Goal: Task Accomplishment & Management: Manage account settings

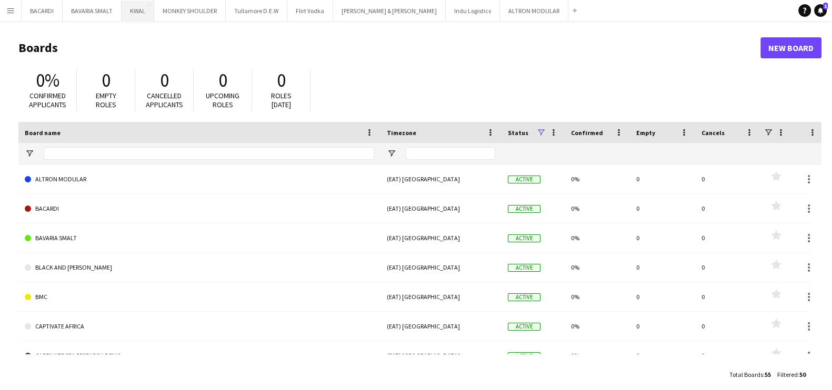
click at [134, 4] on button "KWAL Close" at bounding box center [138, 11] width 33 height 21
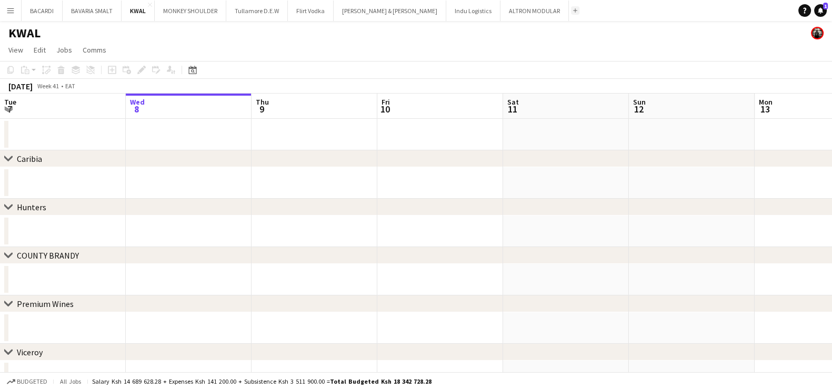
click at [573, 9] on app-icon "Add" at bounding box center [575, 10] width 4 height 4
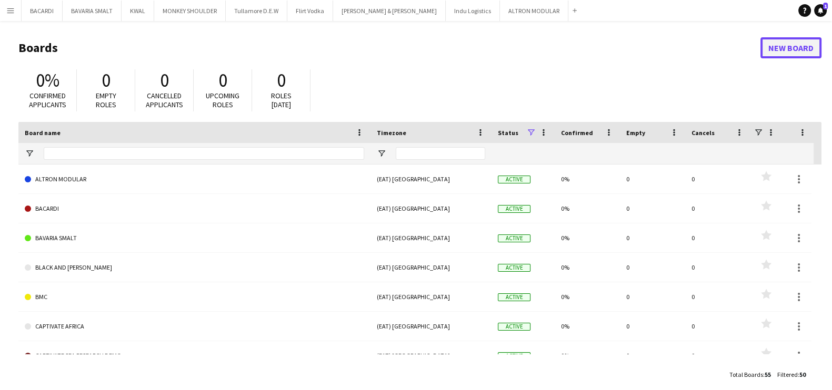
click at [789, 46] on link "New Board" at bounding box center [790, 47] width 61 height 21
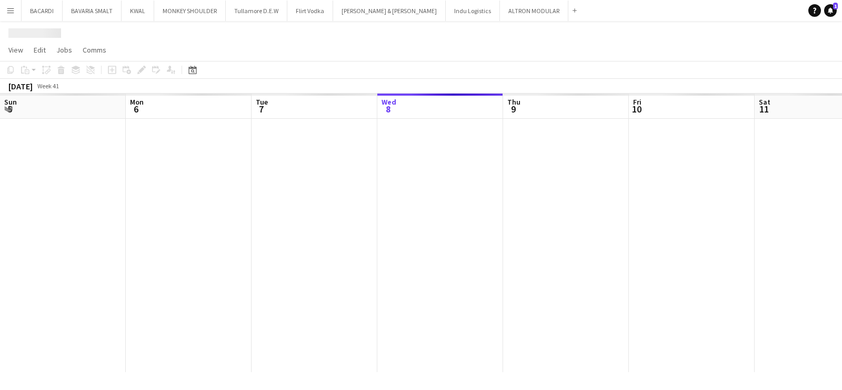
scroll to position [0, 252]
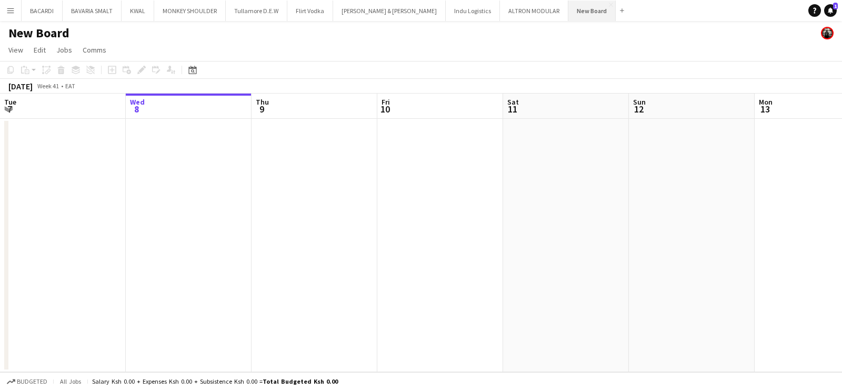
click at [568, 9] on button "New Board Close" at bounding box center [591, 11] width 47 height 21
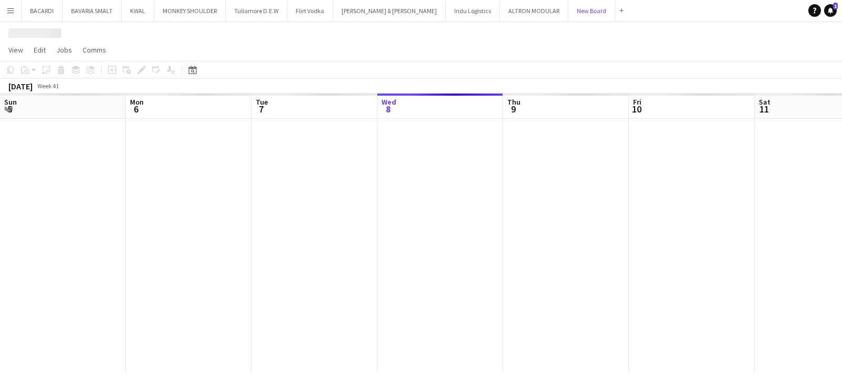
scroll to position [0, 252]
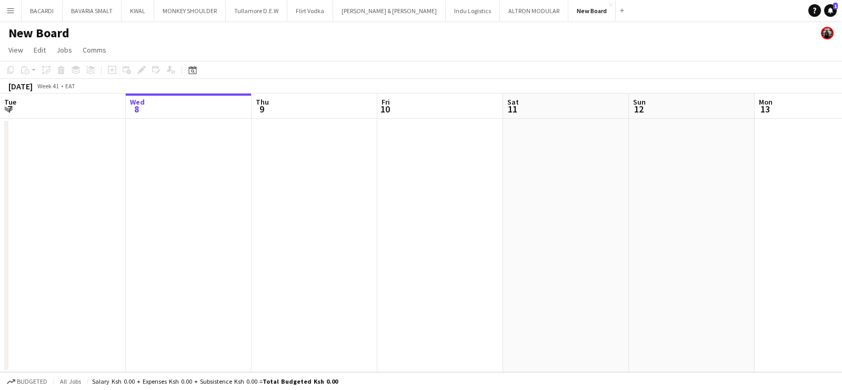
click at [41, 28] on h1 "New Board" at bounding box center [38, 33] width 61 height 16
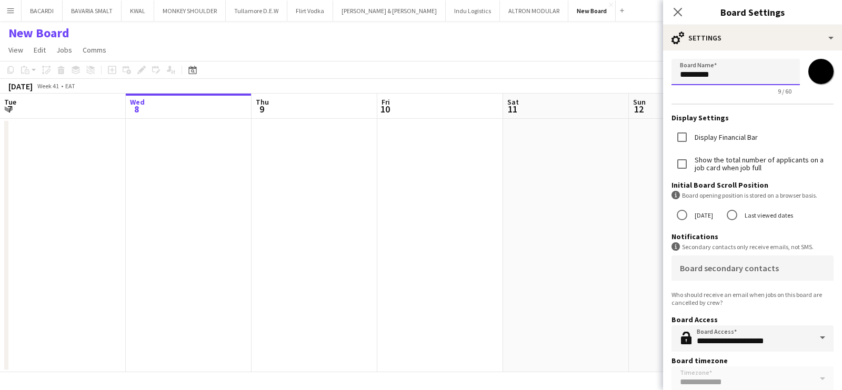
click at [737, 73] on input "*********" at bounding box center [736, 72] width 128 height 26
type input "*"
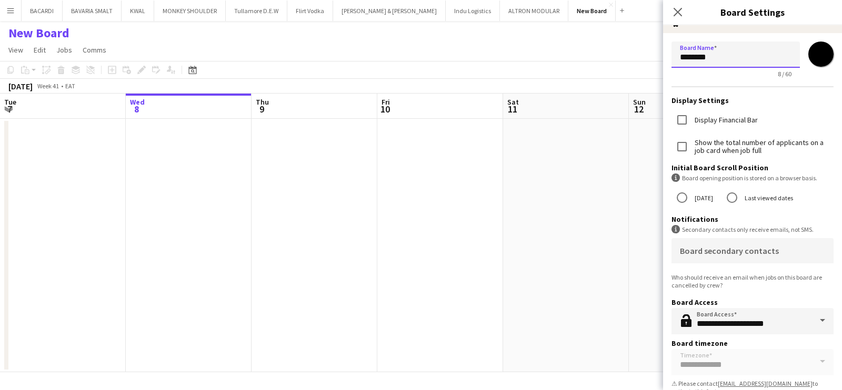
scroll to position [35, 0]
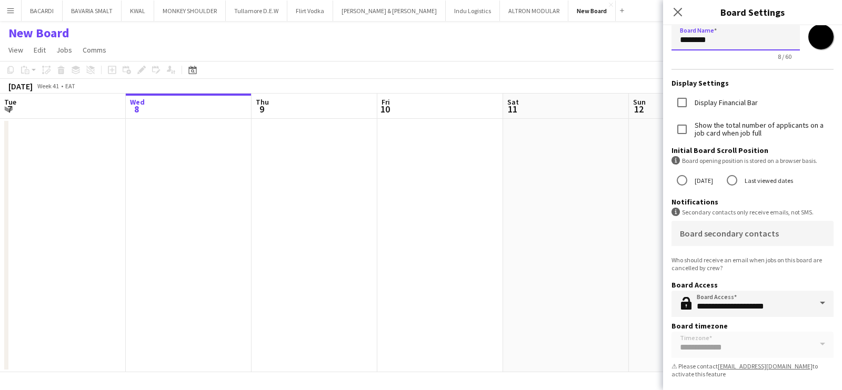
type input "********"
click at [558, 47] on app-page-menu "View Day view expanded Day view collapsed Month view Date picker Jump to [DATE]…" at bounding box center [421, 51] width 842 height 20
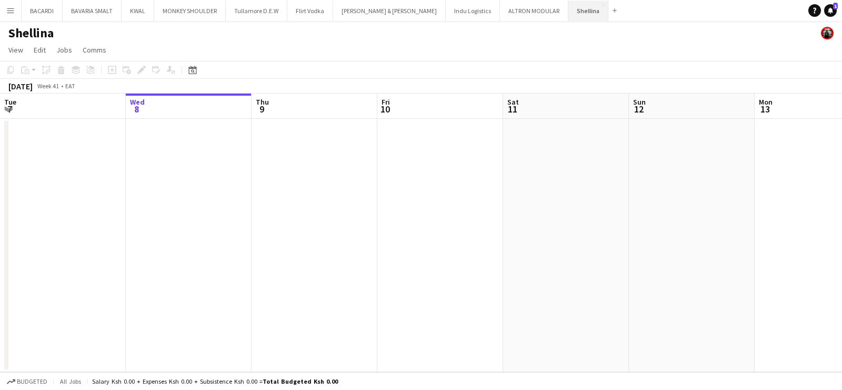
click at [568, 11] on button "Shellina Close" at bounding box center [588, 11] width 40 height 21
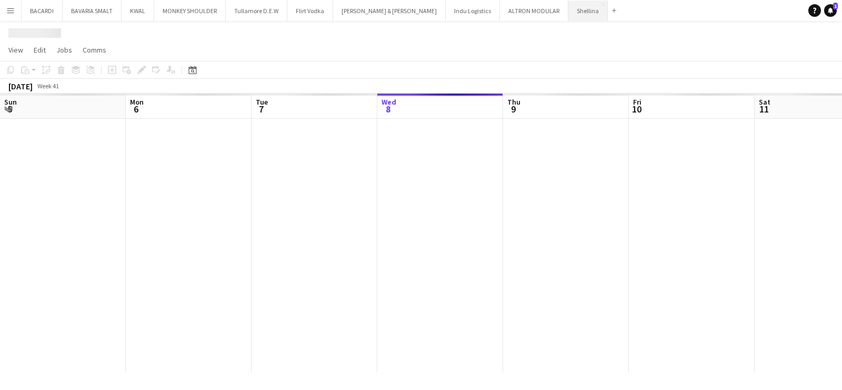
scroll to position [0, 252]
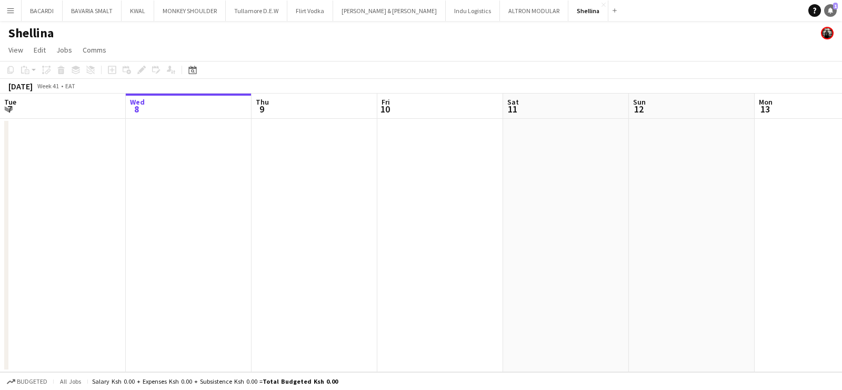
click at [830, 9] on icon at bounding box center [830, 9] width 5 height 5
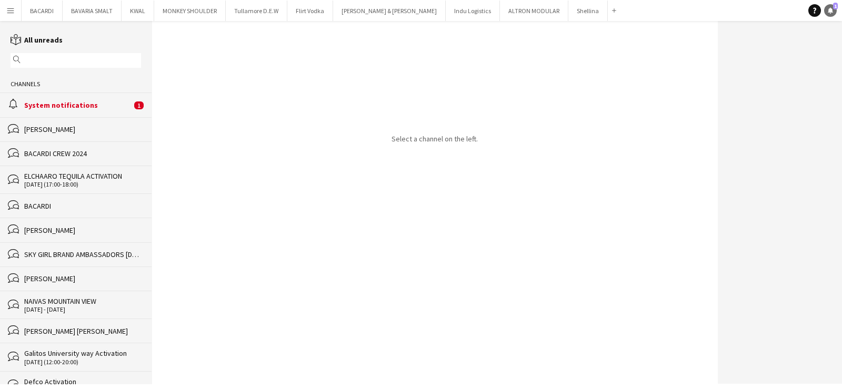
click at [830, 9] on icon at bounding box center [830, 9] width 5 height 5
click at [568, 9] on button "Shellina Close" at bounding box center [587, 11] width 39 height 21
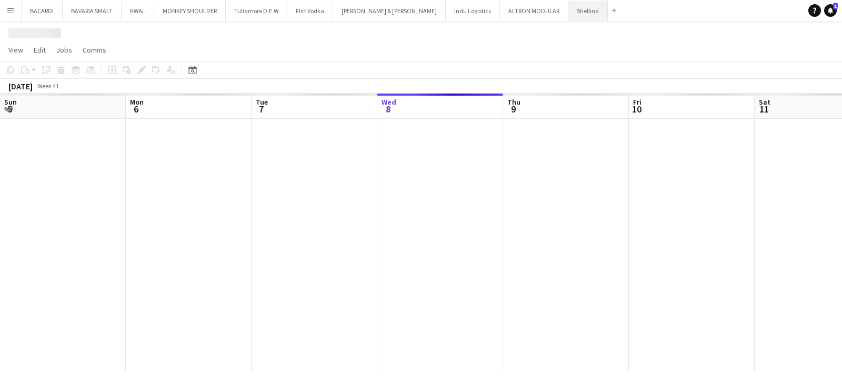
scroll to position [0, 252]
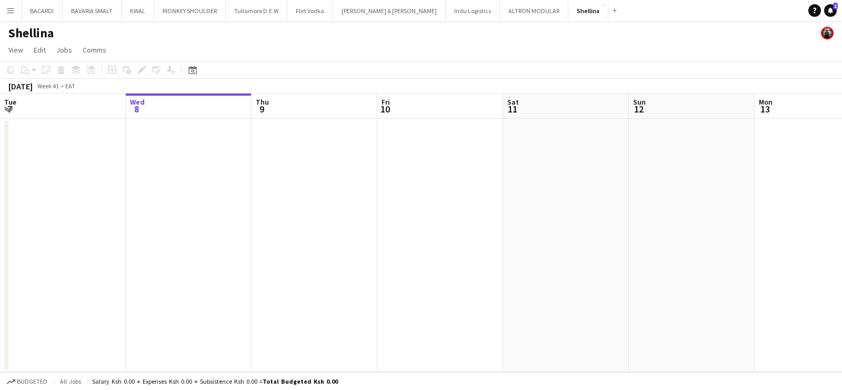
click at [295, 124] on app-date-cell at bounding box center [315, 246] width 126 height 254
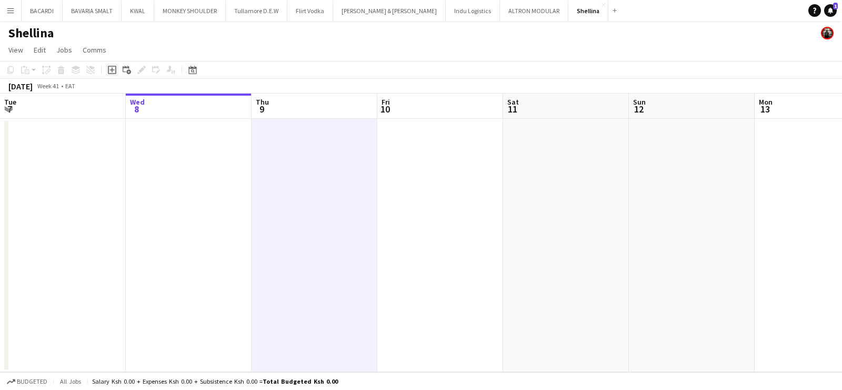
click at [113, 67] on icon "Add job" at bounding box center [112, 70] width 8 height 8
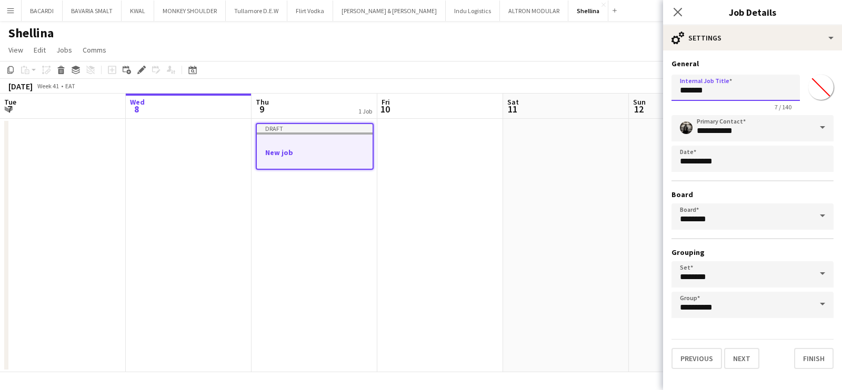
click at [755, 88] on input "*******" at bounding box center [736, 88] width 128 height 26
type input "*"
type input "**********"
click at [711, 159] on body "Menu Boards Boards Boards All jobs Status Workforce Workforce My Workforce Recr…" at bounding box center [421, 195] width 842 height 390
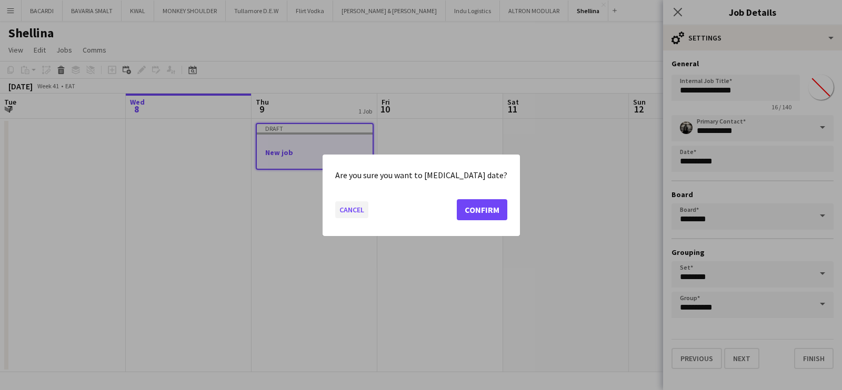
click at [363, 213] on button "Cancel" at bounding box center [351, 209] width 33 height 17
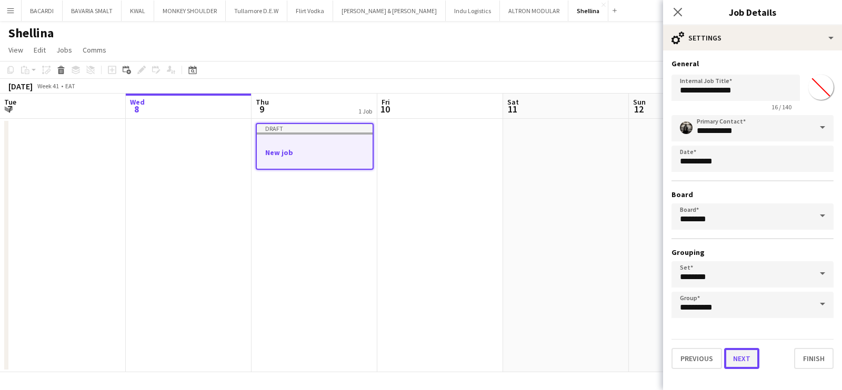
click at [739, 357] on button "Next" at bounding box center [741, 358] width 35 height 21
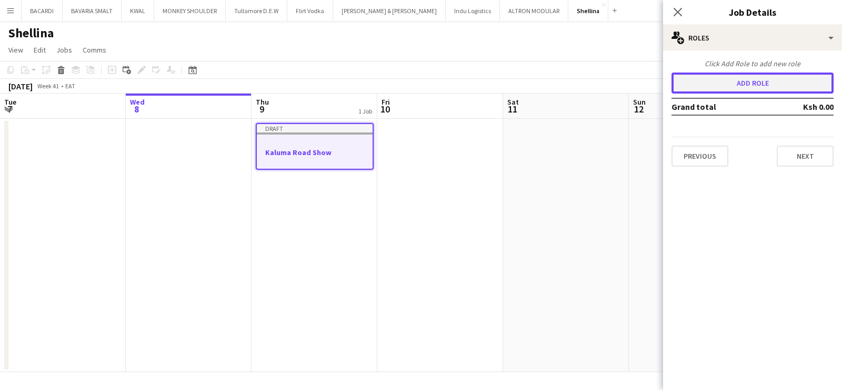
click at [758, 80] on button "Add role" at bounding box center [753, 83] width 162 height 21
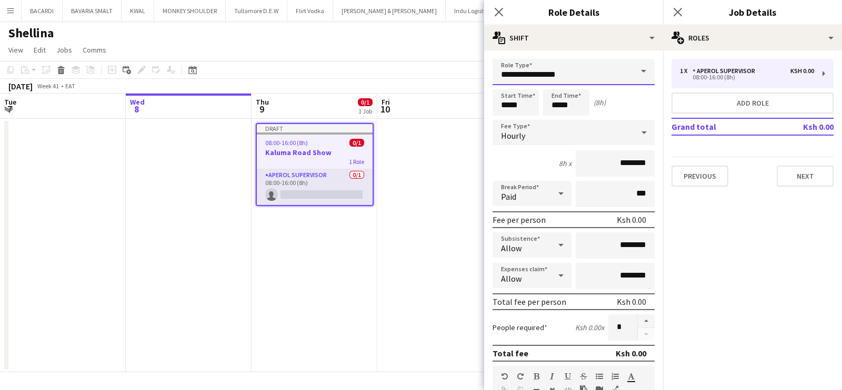
click at [620, 76] on input "**********" at bounding box center [574, 72] width 162 height 26
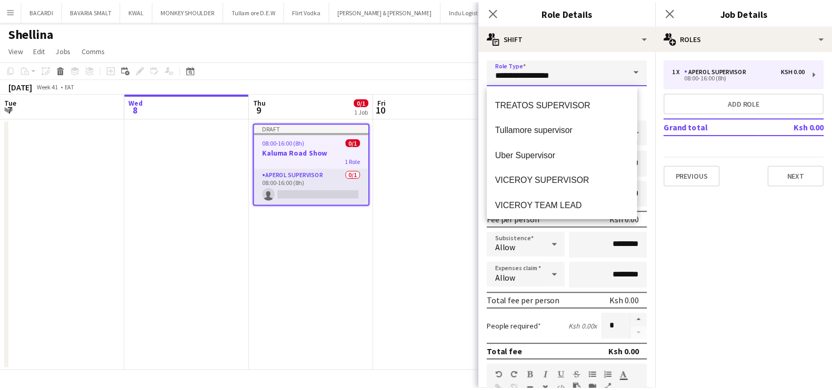
scroll to position [2046, 0]
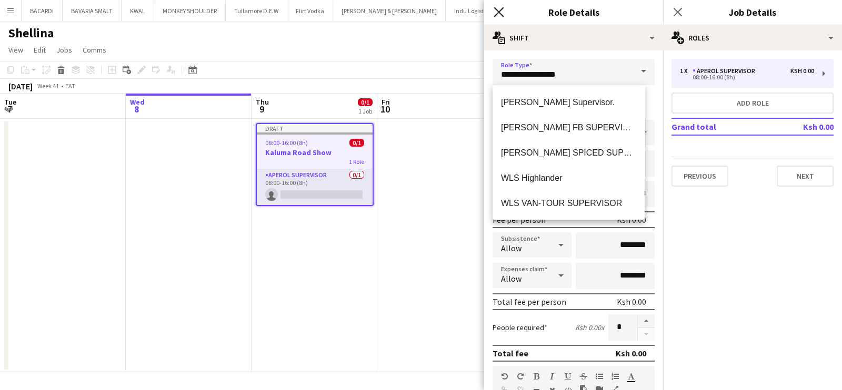
click at [495, 16] on icon at bounding box center [499, 12] width 10 height 10
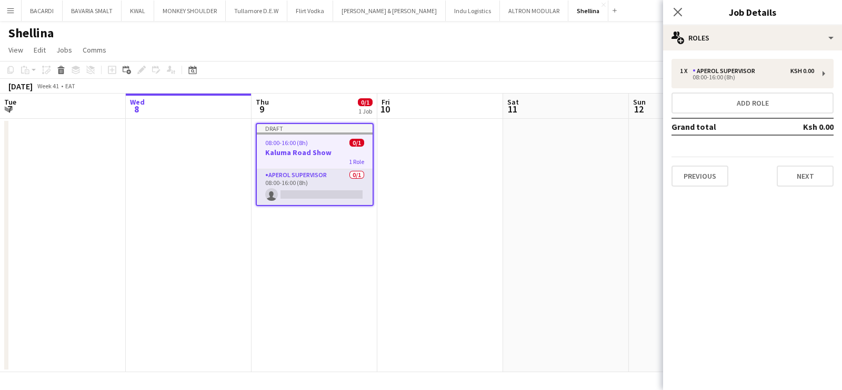
click at [8, 7] on app-icon "Menu" at bounding box center [10, 10] width 8 height 8
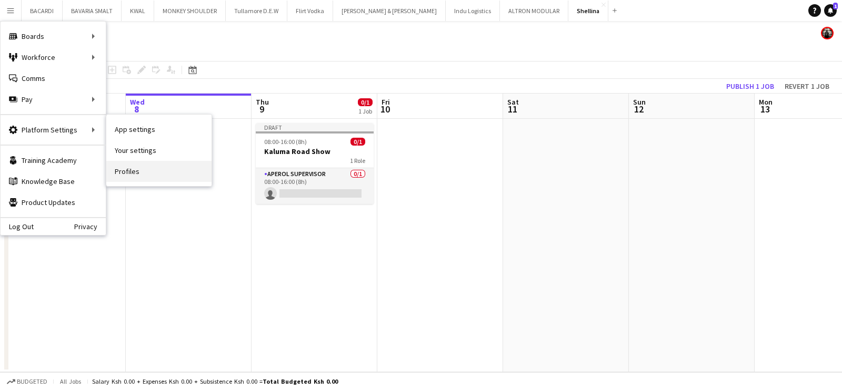
click at [148, 173] on link "Profiles" at bounding box center [158, 171] width 105 height 21
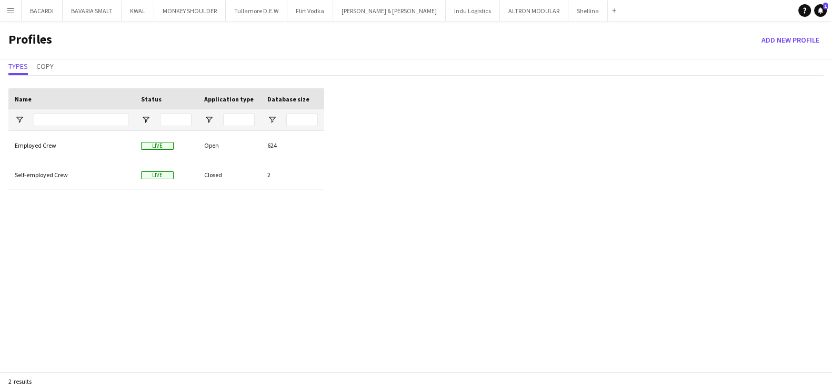
click at [11, 13] on app-icon "Menu" at bounding box center [10, 10] width 8 height 8
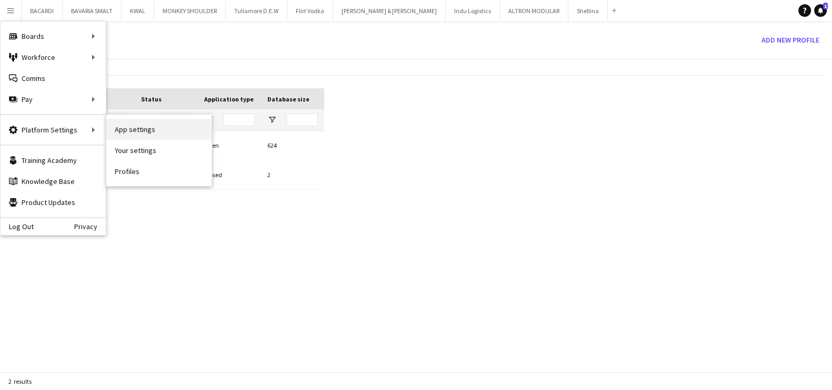
click at [163, 135] on link "App settings" at bounding box center [158, 129] width 105 height 21
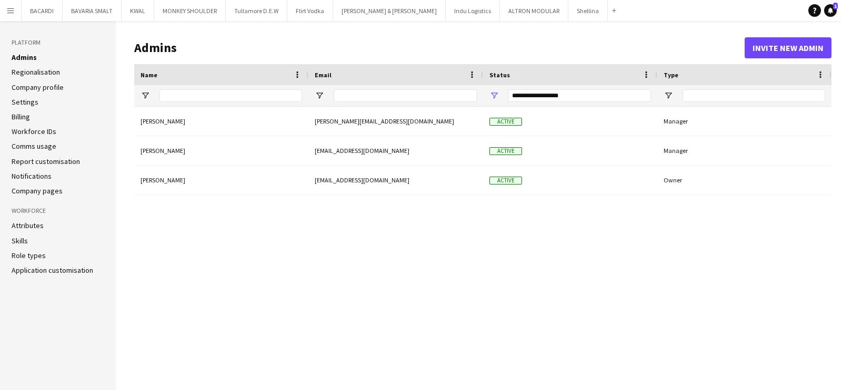
click at [64, 253] on li "Role types" at bounding box center [58, 255] width 93 height 9
click at [34, 254] on link "Role types" at bounding box center [29, 255] width 34 height 9
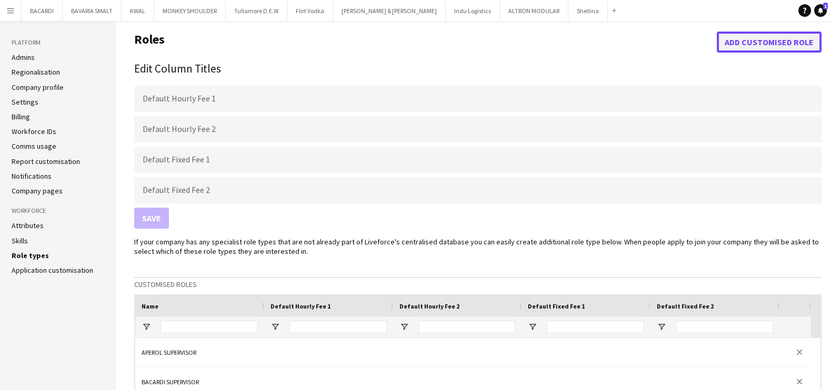
click at [793, 47] on button "Add customised role" at bounding box center [769, 42] width 105 height 21
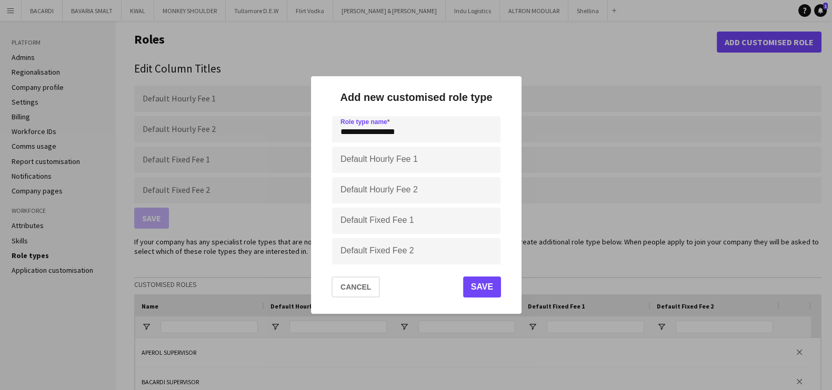
type input "**********"
click at [495, 285] on button "Save" at bounding box center [482, 287] width 38 height 21
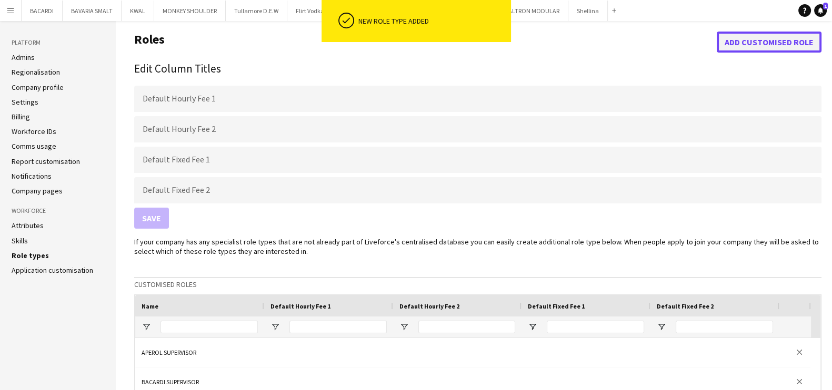
click at [748, 41] on button "Add customised role" at bounding box center [769, 42] width 105 height 21
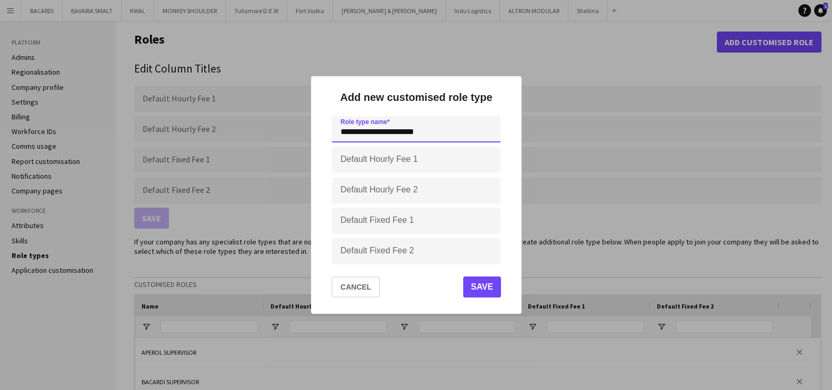
type input "**********"
click at [484, 283] on button "Save" at bounding box center [482, 287] width 38 height 21
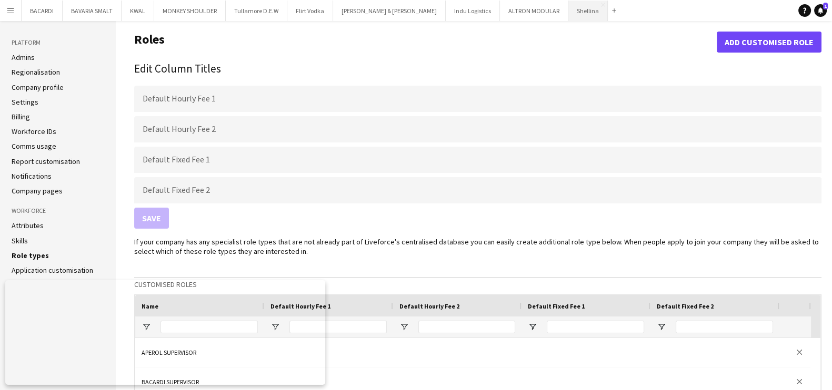
click at [568, 13] on button "Shellina Close" at bounding box center [587, 11] width 39 height 21
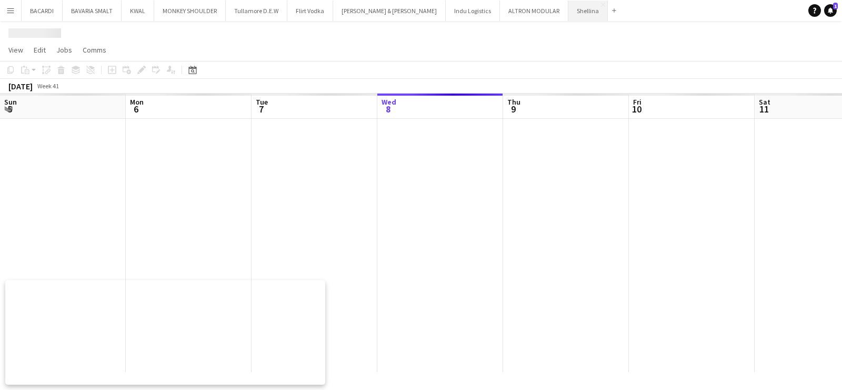
scroll to position [0, 252]
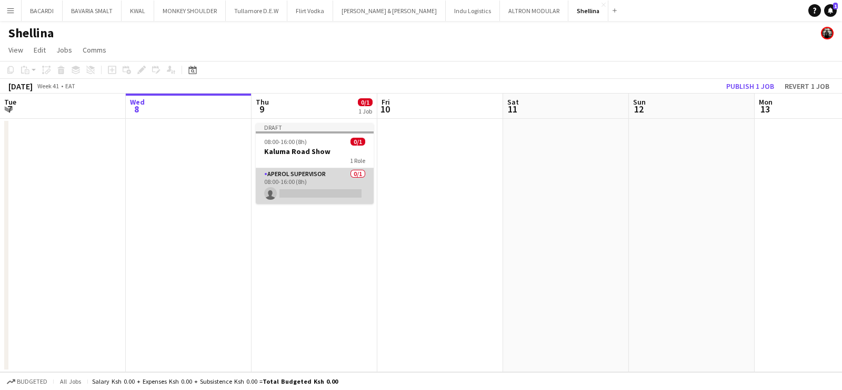
click at [316, 172] on app-card-role "APEROL SUPERVISOR 0/1 08:00-16:00 (8h) single-neutral-actions" at bounding box center [315, 186] width 118 height 36
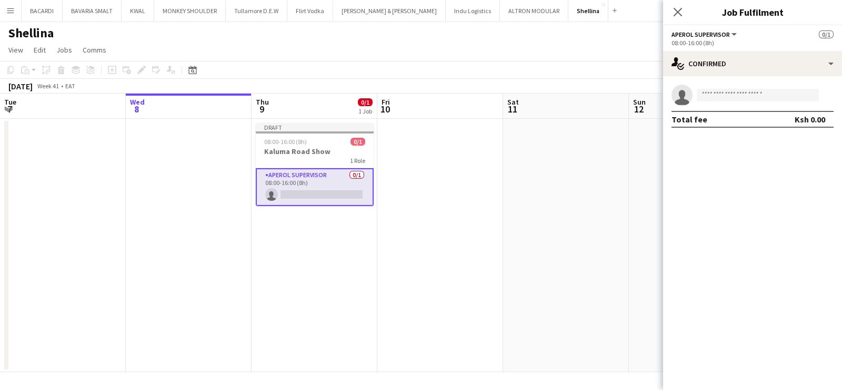
click at [729, 32] on span "APEROL SUPERVISOR" at bounding box center [701, 35] width 58 height 8
click at [292, 134] on app-job-card "Draft 08:00-16:00 (8h) 0/1 Kaluma Road Show 1 Role APEROL SUPERVISOR 0/1 08:00-…" at bounding box center [315, 164] width 118 height 83
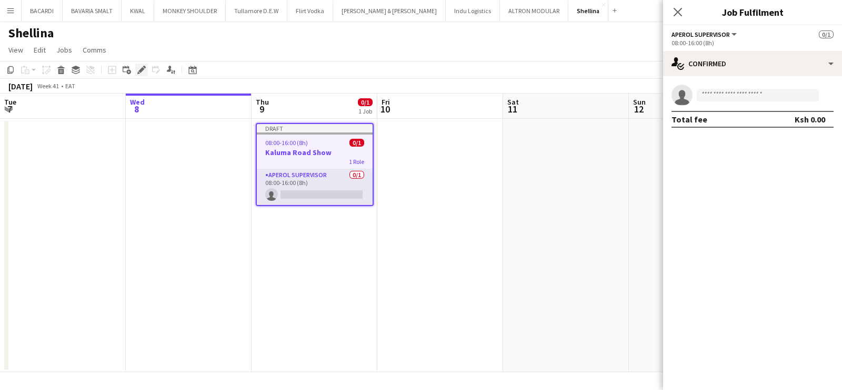
click at [143, 69] on icon "Edit" at bounding box center [141, 70] width 8 height 8
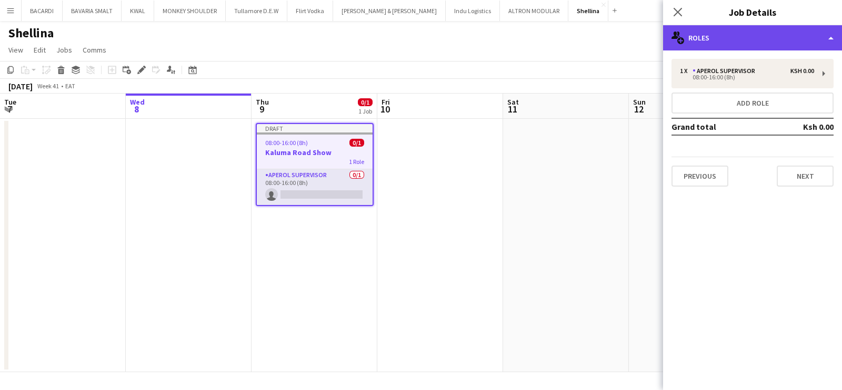
click at [755, 27] on div "multiple-users-add Roles" at bounding box center [752, 37] width 179 height 25
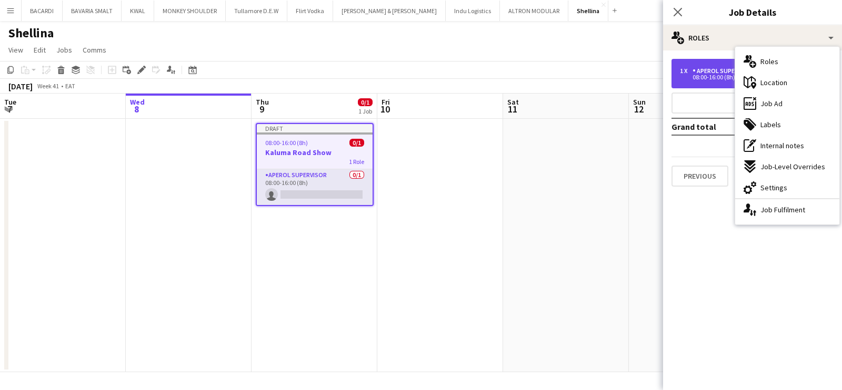
click at [718, 76] on div "08:00-16:00 (8h)" at bounding box center [747, 77] width 134 height 5
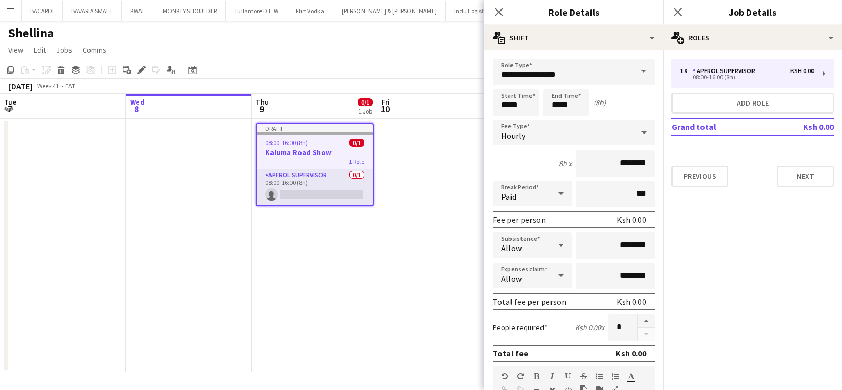
click at [633, 71] on span at bounding box center [644, 71] width 22 height 25
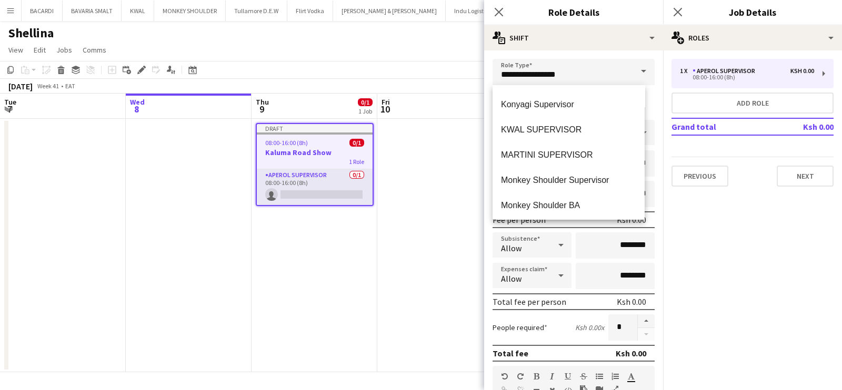
scroll to position [715, 0]
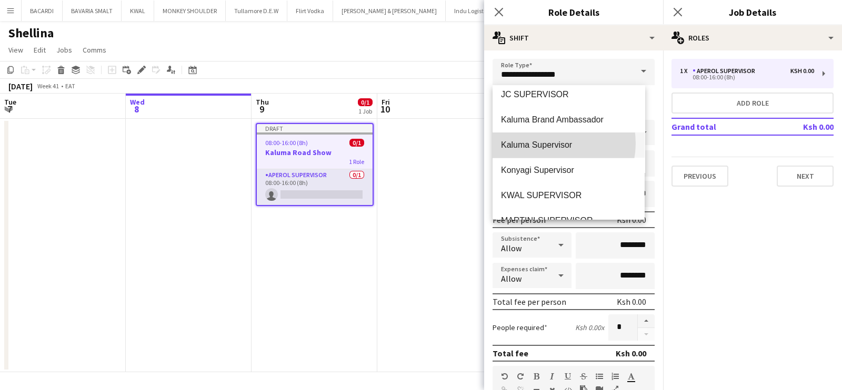
click at [548, 143] on span "Kaluma Supervisor" at bounding box center [568, 145] width 135 height 10
type input "**********"
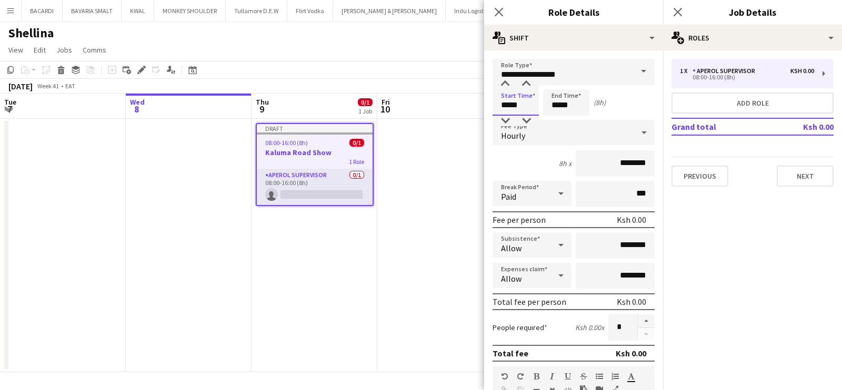
click at [522, 101] on input "*****" at bounding box center [516, 102] width 46 height 26
click at [651, 103] on form "**********" at bounding box center [573, 386] width 179 height 654
click at [574, 130] on div "Hourly" at bounding box center [563, 132] width 141 height 25
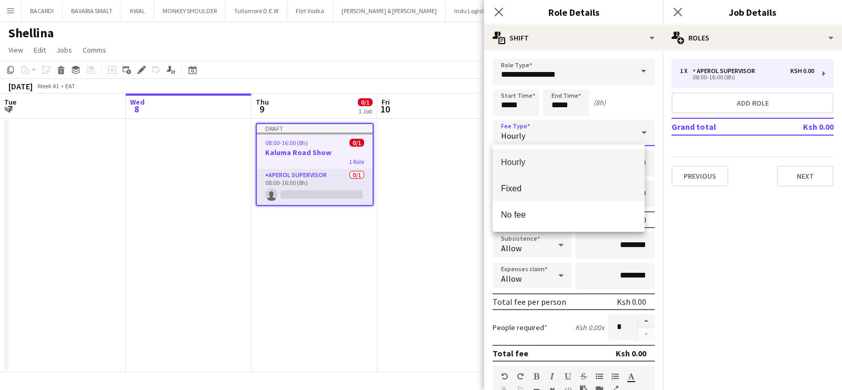
click at [570, 184] on span "Fixed" at bounding box center [568, 189] width 135 height 10
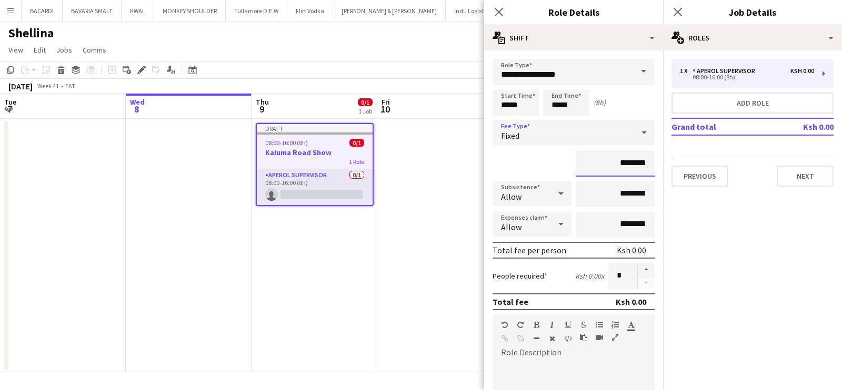
click at [626, 161] on input "********" at bounding box center [615, 164] width 79 height 26
click at [619, 163] on input "********" at bounding box center [615, 164] width 79 height 26
type input "**********"
click at [722, 273] on mat-expansion-panel "pencil3 General details 1 x APEROL SUPERVISOR [PERSON_NAME] 0.00 08:00-16:00 (8…" at bounding box center [752, 221] width 179 height 340
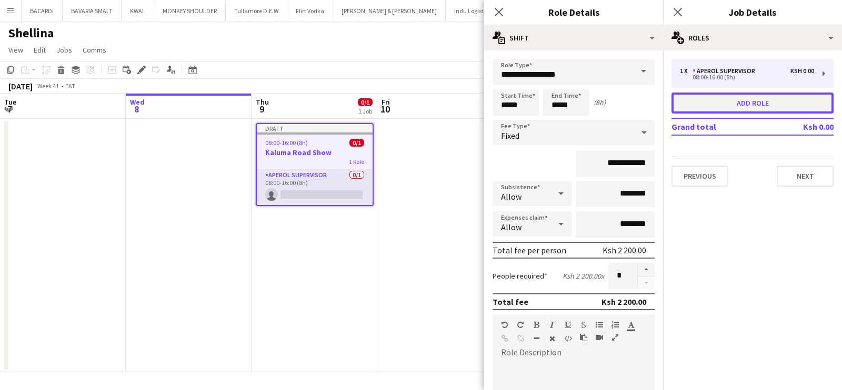
click at [763, 98] on button "Add role" at bounding box center [753, 103] width 162 height 21
type input "**********"
type input "********"
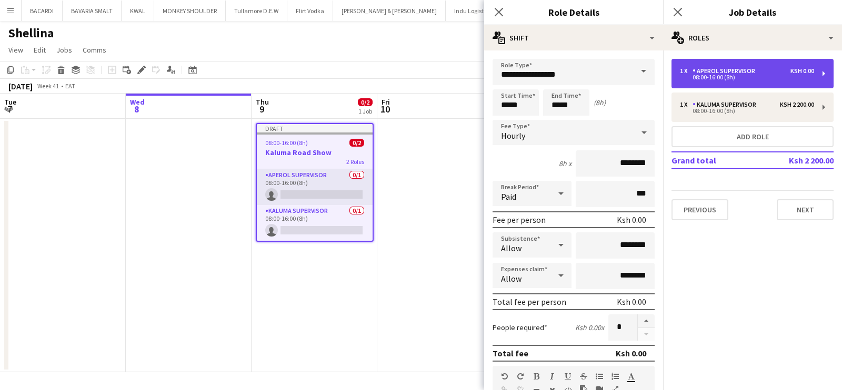
click at [736, 73] on div "APEROL SUPERVISOR" at bounding box center [726, 70] width 67 height 7
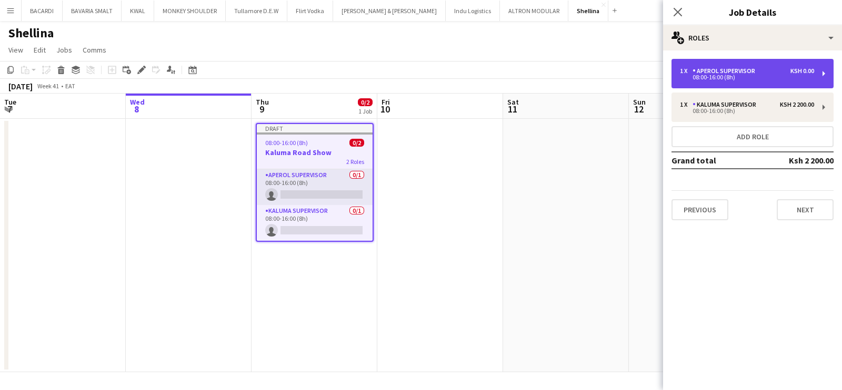
click at [736, 73] on div "APEROL SUPERVISOR" at bounding box center [726, 70] width 67 height 7
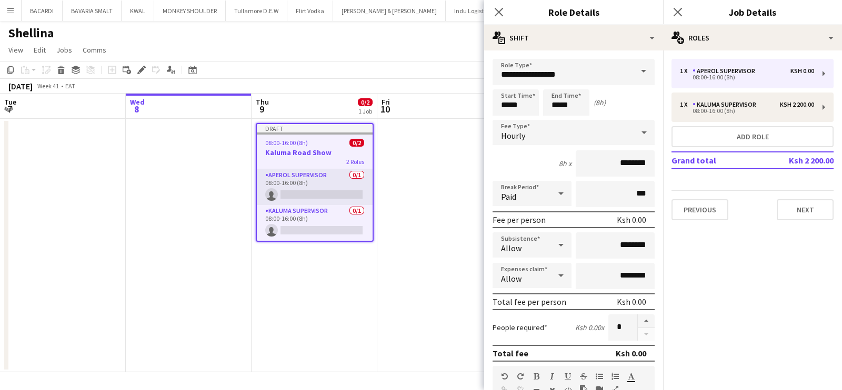
click at [636, 69] on span at bounding box center [644, 71] width 22 height 25
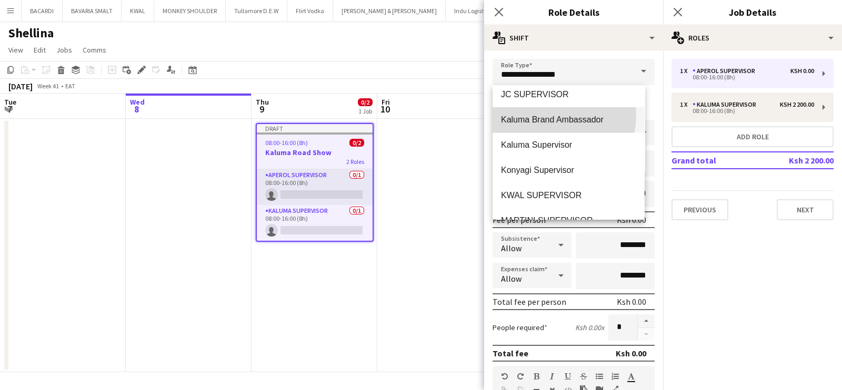
click at [558, 116] on span "Kaluma Brand Ambassador" at bounding box center [568, 120] width 135 height 10
type input "**********"
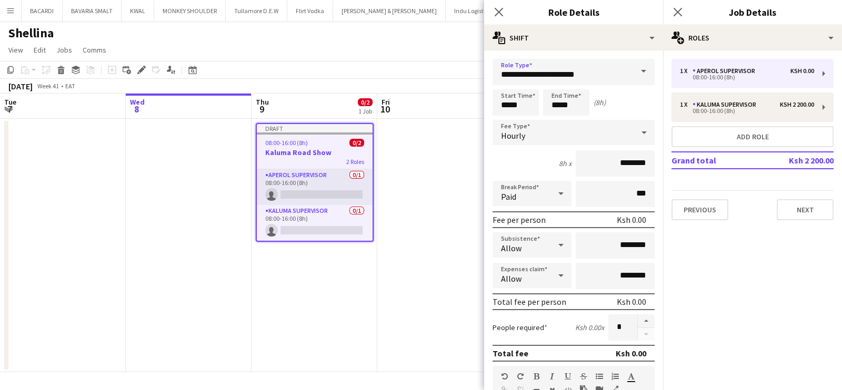
click at [580, 142] on div "Hourly" at bounding box center [563, 132] width 141 height 25
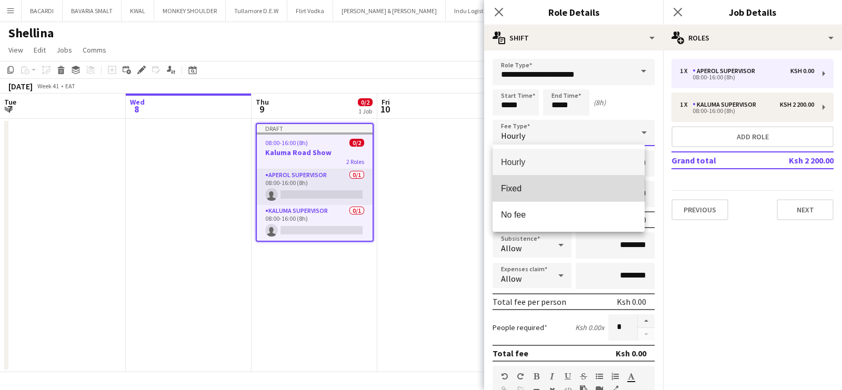
click at [560, 193] on span "Fixed" at bounding box center [568, 189] width 135 height 10
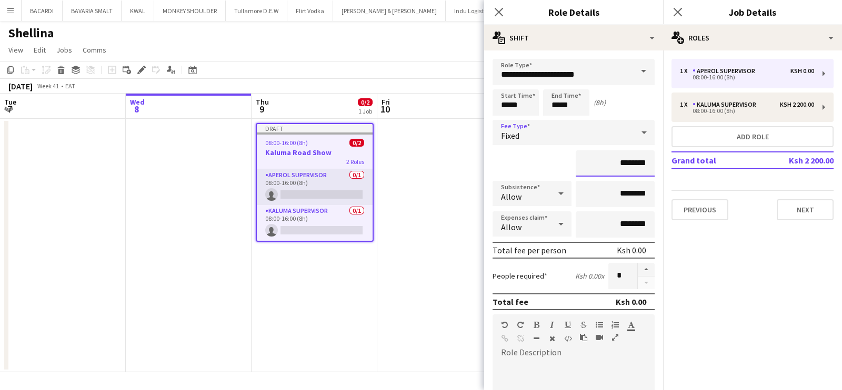
click at [621, 164] on input "********" at bounding box center [615, 164] width 79 height 26
type input "**********"
click at [640, 267] on button "button" at bounding box center [646, 270] width 17 height 14
type input "*"
click at [680, 265] on mat-expansion-panel "pencil3 General details 1 x APEROL SUPERVISOR Ksh 0.00 08:00-16:00 (8h) 1 x Kal…" at bounding box center [752, 221] width 179 height 340
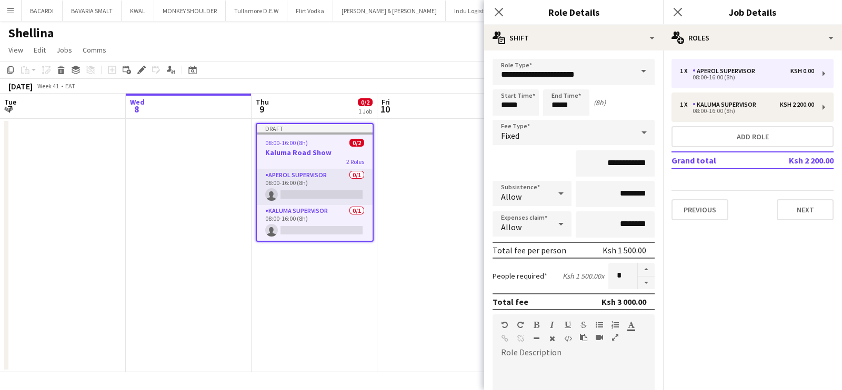
click at [775, 235] on mat-expansion-panel "pencil3 General details 1 x APEROL SUPERVISOR Ksh 0.00 08:00-16:00 (8h) 1 x Kal…" at bounding box center [752, 221] width 179 height 340
click at [814, 210] on button "Next" at bounding box center [805, 209] width 57 height 21
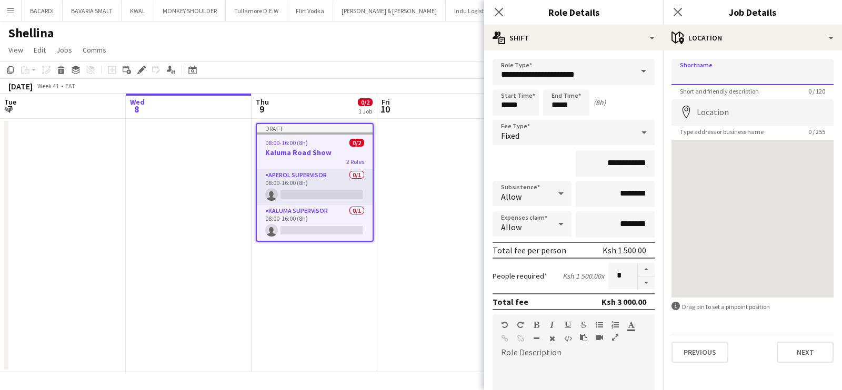
click at [726, 68] on input "Shortname" at bounding box center [753, 72] width 162 height 26
type input "*"
type input "********"
click at [726, 103] on input "Location" at bounding box center [753, 112] width 162 height 26
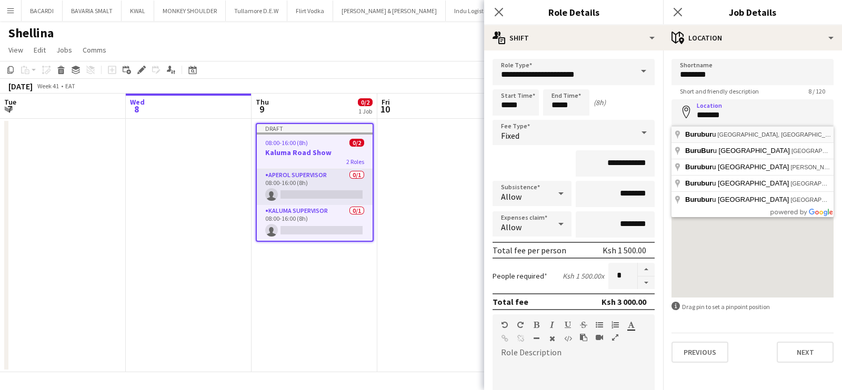
type input "**********"
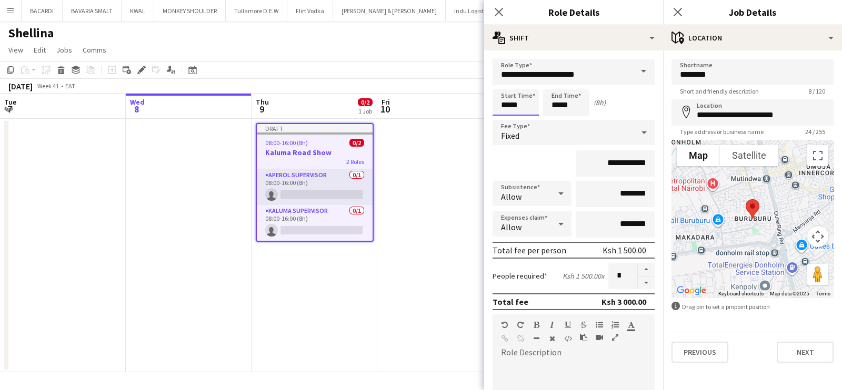
click at [511, 104] on input "*****" at bounding box center [516, 102] width 46 height 26
click at [505, 82] on div at bounding box center [505, 84] width 21 height 11
type input "*****"
click at [505, 82] on div at bounding box center [505, 84] width 21 height 11
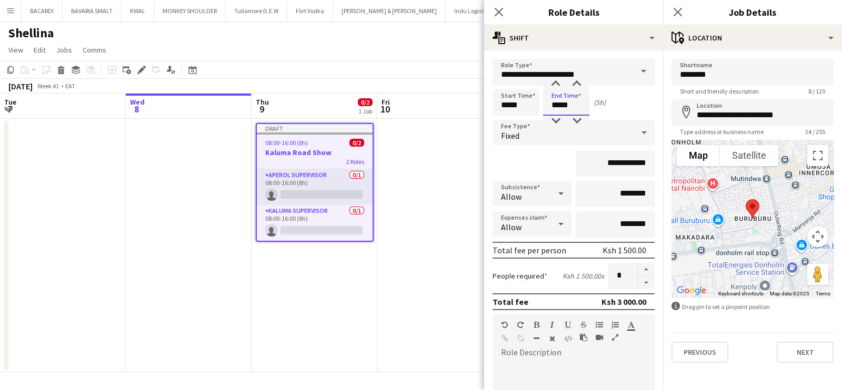
click at [560, 100] on input "*****" at bounding box center [566, 102] width 46 height 26
click at [556, 83] on div at bounding box center [555, 84] width 21 height 11
type input "*****"
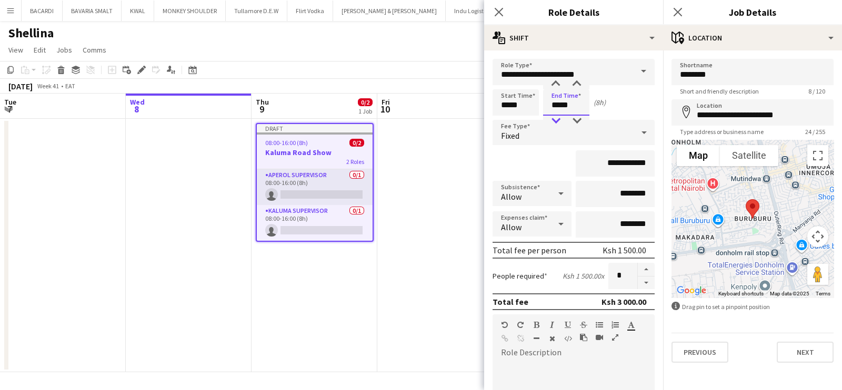
click at [554, 122] on div at bounding box center [555, 121] width 21 height 11
click at [402, 54] on app-page-menu "View Day view expanded Day view collapsed Month view Date picker Jump to [DATE]…" at bounding box center [421, 51] width 842 height 20
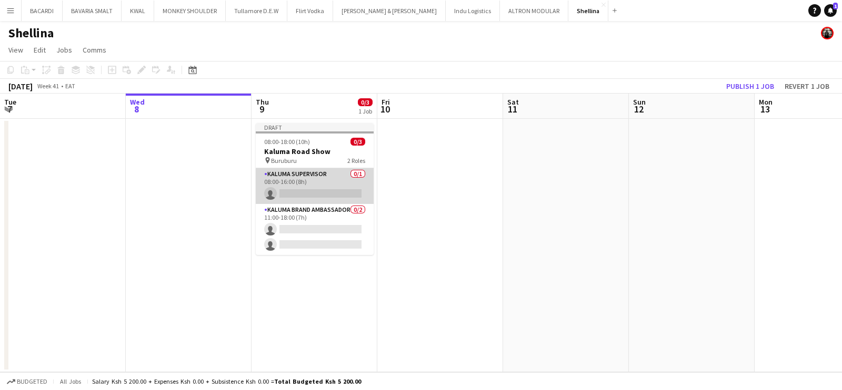
click at [320, 174] on app-card-role "Kaluma Supervisor 0/1 08:00-16:00 (8h) single-neutral-actions" at bounding box center [315, 186] width 118 height 36
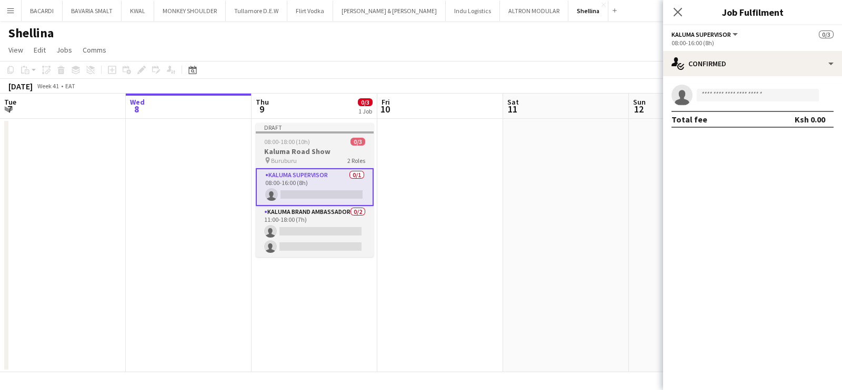
click at [305, 142] on span "08:00-18:00 (10h)" at bounding box center [287, 142] width 46 height 8
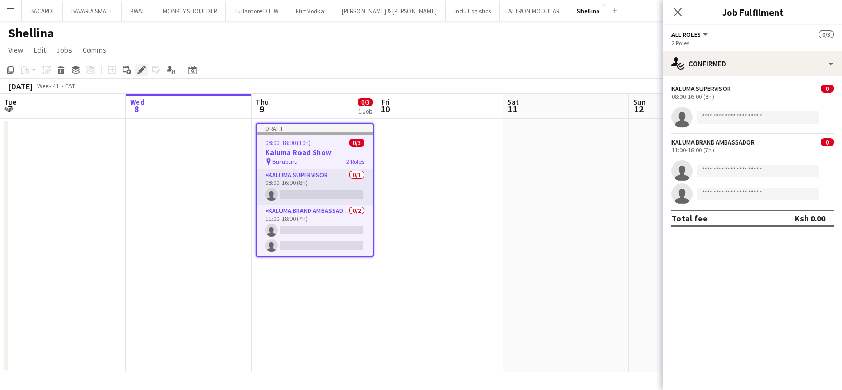
click at [140, 66] on icon "Edit" at bounding box center [141, 70] width 8 height 8
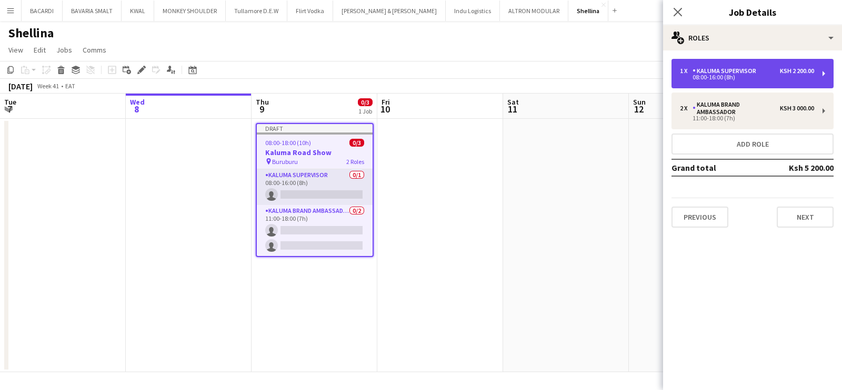
click at [743, 78] on div "08:00-16:00 (8h)" at bounding box center [747, 77] width 134 height 5
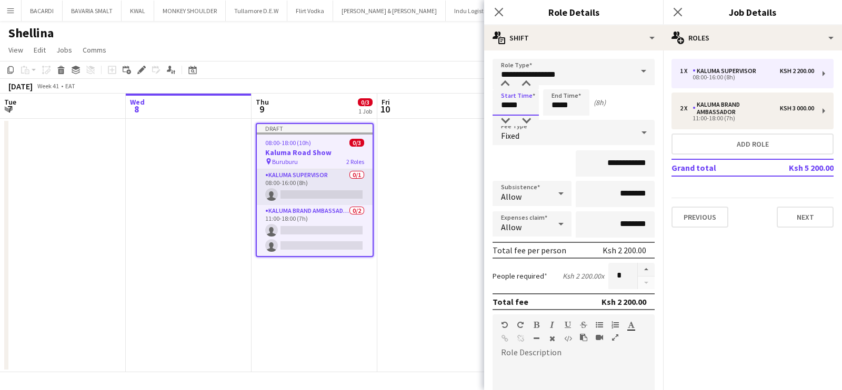
click at [504, 104] on input "*****" at bounding box center [516, 102] width 46 height 26
click at [505, 84] on div at bounding box center [505, 84] width 21 height 11
type input "*****"
click at [505, 84] on div at bounding box center [505, 84] width 21 height 11
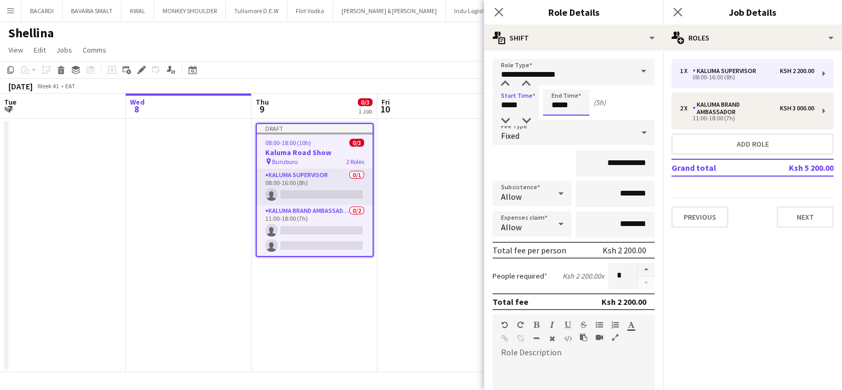
click at [559, 114] on input "*****" at bounding box center [566, 102] width 46 height 26
click at [554, 85] on div at bounding box center [555, 84] width 21 height 11
type input "*****"
click at [554, 85] on div at bounding box center [555, 84] width 21 height 11
click at [411, 46] on app-page-menu "View Day view expanded Day view collapsed Month view Date picker Jump to [DATE]…" at bounding box center [421, 51] width 842 height 20
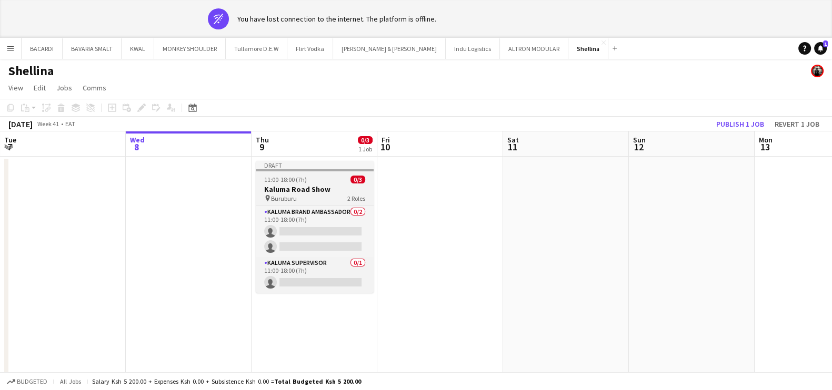
click at [308, 177] on div "11:00-18:00 (7h) 0/3" at bounding box center [315, 180] width 118 height 8
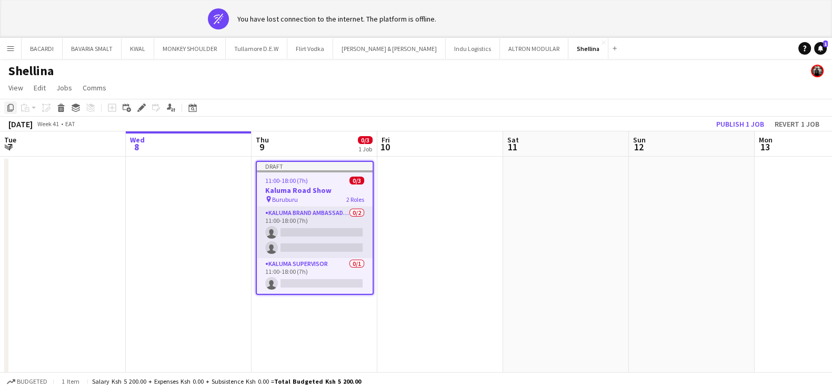
click at [14, 104] on icon "Copy" at bounding box center [10, 108] width 8 height 8
click at [560, 208] on app-date-cell at bounding box center [566, 284] width 126 height 254
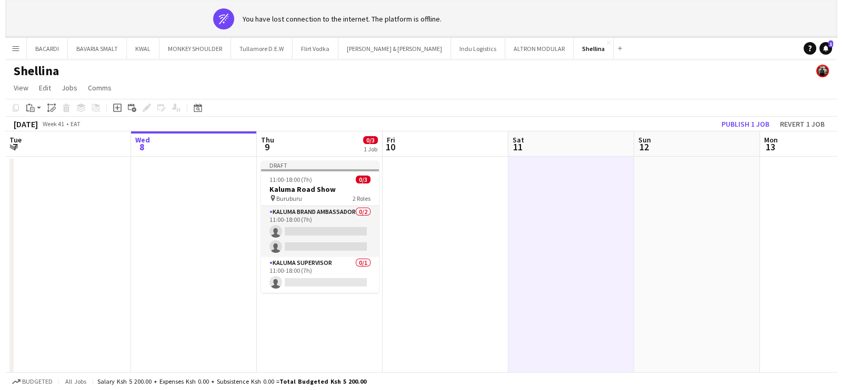
scroll to position [0, 253]
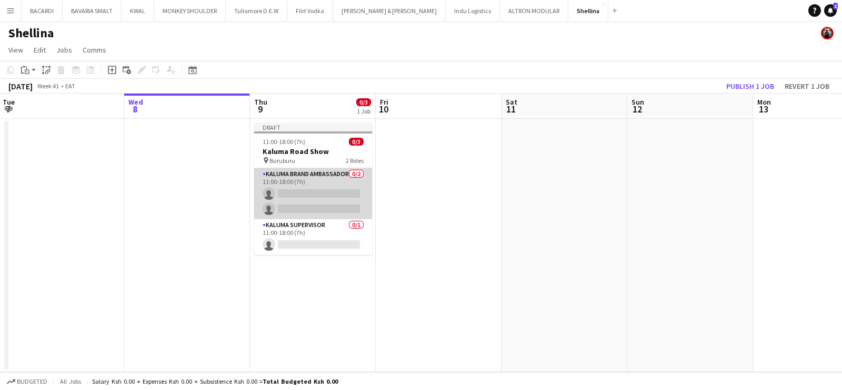
click at [309, 193] on app-card-role "Kaluma Brand Ambassador 0/2 11:00-18:00 (7h) single-neutral-actions single-neut…" at bounding box center [313, 193] width 118 height 51
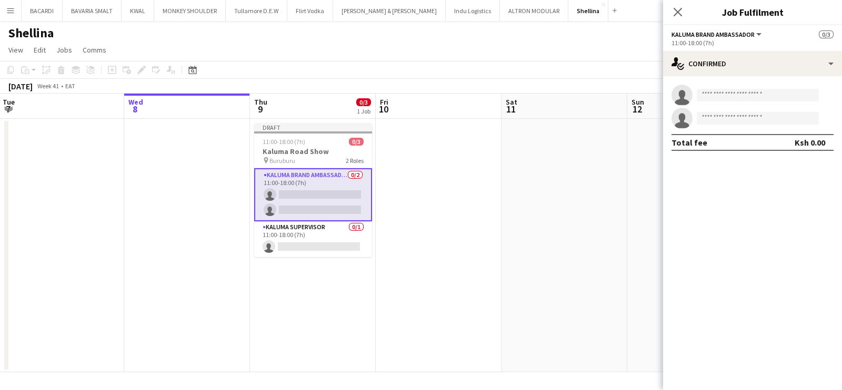
click at [329, 194] on app-card-role "Kaluma Brand Ambassador 0/2 11:00-18:00 (7h) single-neutral-actions single-neut…" at bounding box center [313, 194] width 118 height 53
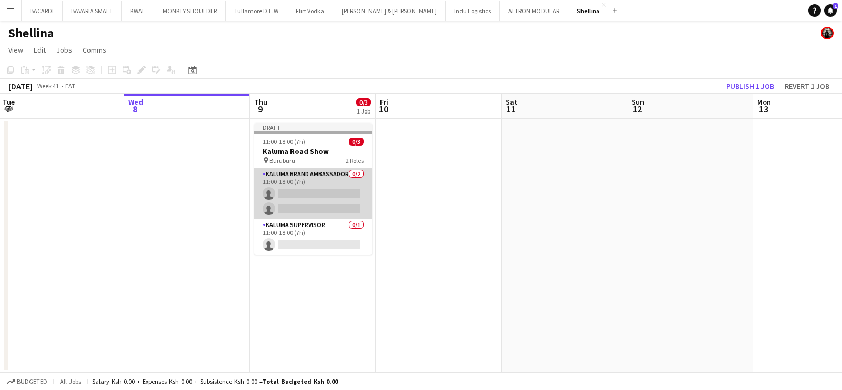
click at [333, 190] on app-calendar-viewport "Sun 5 Mon 6 Tue 7 Wed 8 Thu 9 0/3 1 Job Fri 10 Sat 11 Sun 12 Mon 13 Tue 14 Wed …" at bounding box center [421, 233] width 842 height 279
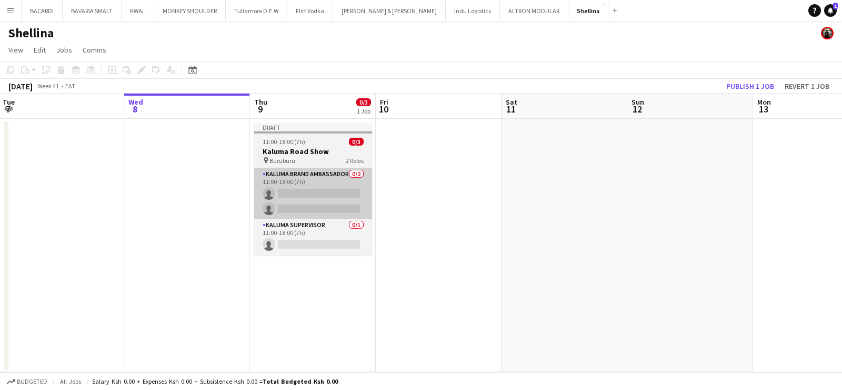
scroll to position [0, 249]
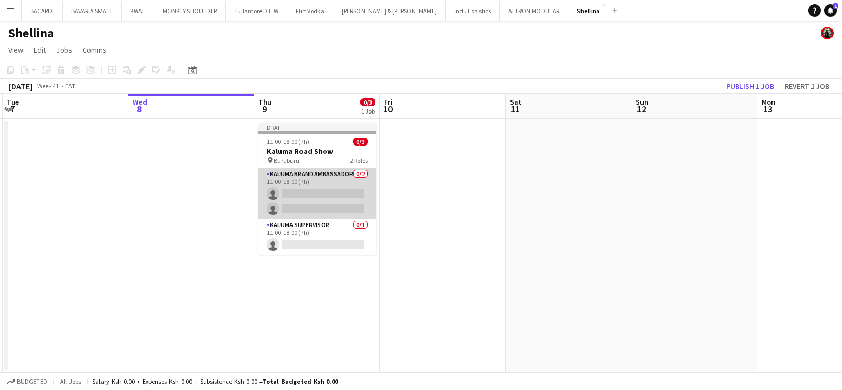
click at [322, 199] on app-card-role "Kaluma Brand Ambassador 0/2 11:00-18:00 (7h) single-neutral-actions single-neut…" at bounding box center [317, 193] width 118 height 51
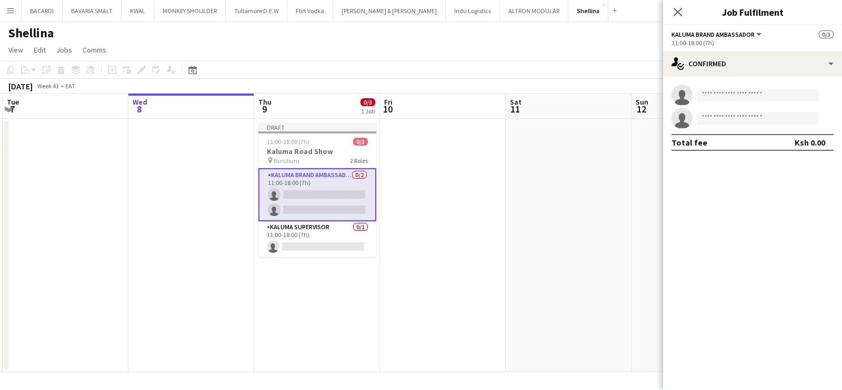
click at [719, 88] on app-invite-slot "single-neutral-actions" at bounding box center [752, 95] width 179 height 21
click at [714, 98] on input at bounding box center [758, 95] width 122 height 13
paste input "**********"
click at [701, 96] on input "**********" at bounding box center [758, 95] width 122 height 13
click at [789, 92] on input "**********" at bounding box center [758, 95] width 122 height 13
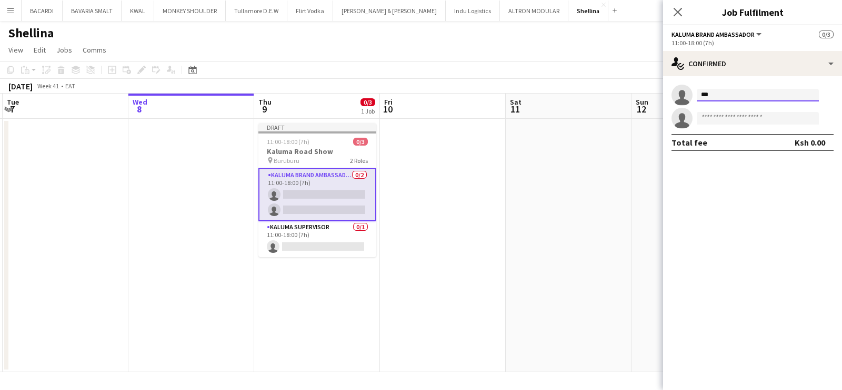
type input "*"
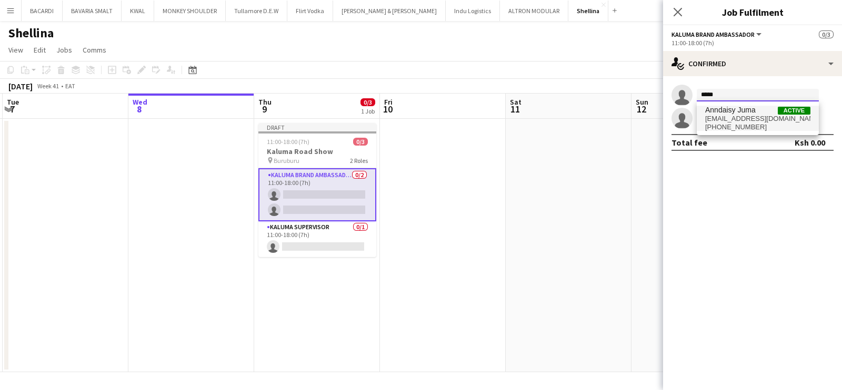
type input "*****"
click at [747, 121] on span "[EMAIL_ADDRESS][DOMAIN_NAME]" at bounding box center [757, 119] width 105 height 8
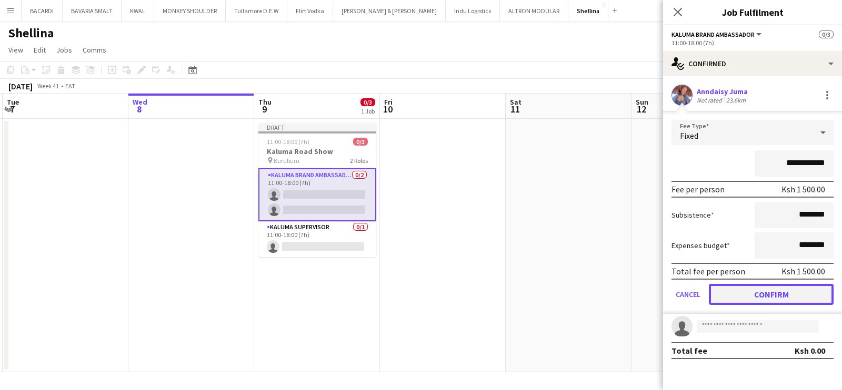
click at [772, 295] on button "Confirm" at bounding box center [771, 294] width 125 height 21
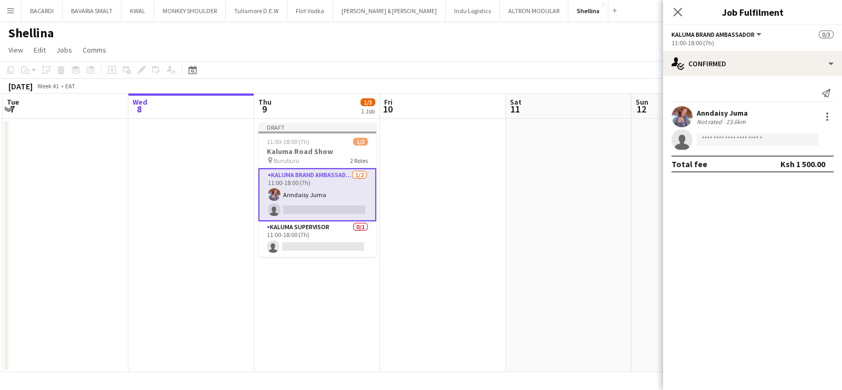
click at [715, 133] on app-invite-slot "single-neutral-actions" at bounding box center [752, 139] width 179 height 21
click at [718, 141] on input at bounding box center [758, 140] width 122 height 13
paste input "**********"
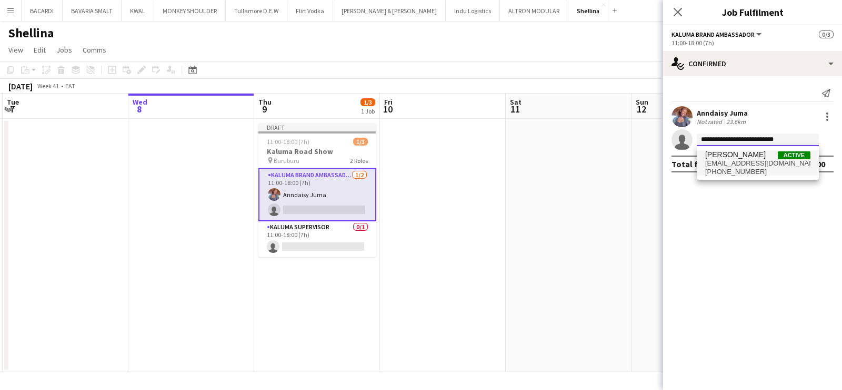
type input "**********"
click at [729, 169] on span "[PHONE_NUMBER]" at bounding box center [757, 172] width 105 height 8
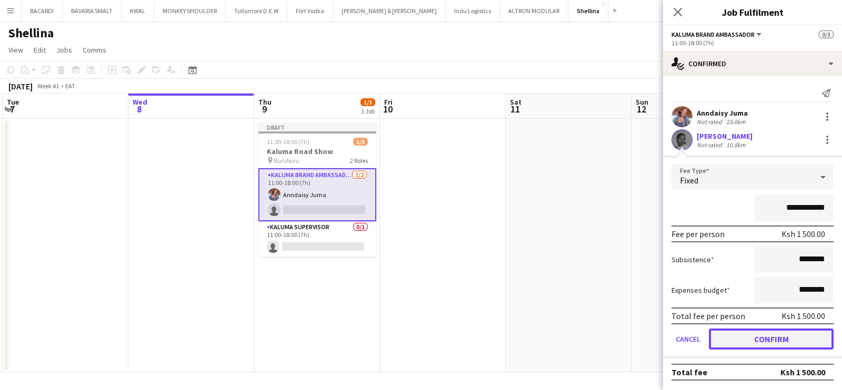
click at [777, 340] on button "Confirm" at bounding box center [771, 339] width 125 height 21
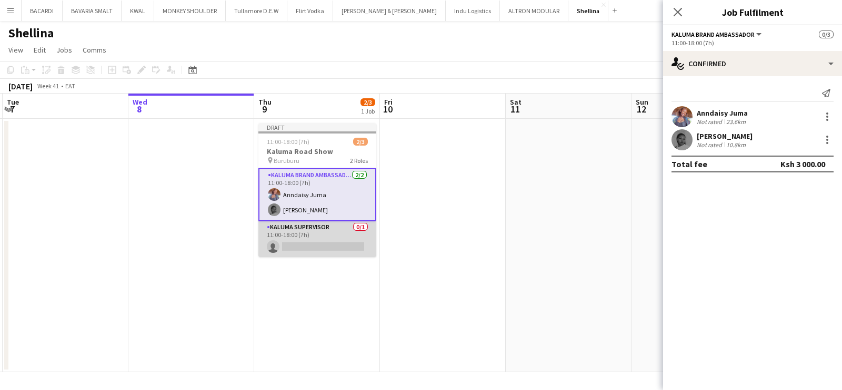
click at [349, 244] on app-card-role "Kaluma Supervisor 0/1 11:00-18:00 (7h) single-neutral-actions" at bounding box center [317, 240] width 118 height 36
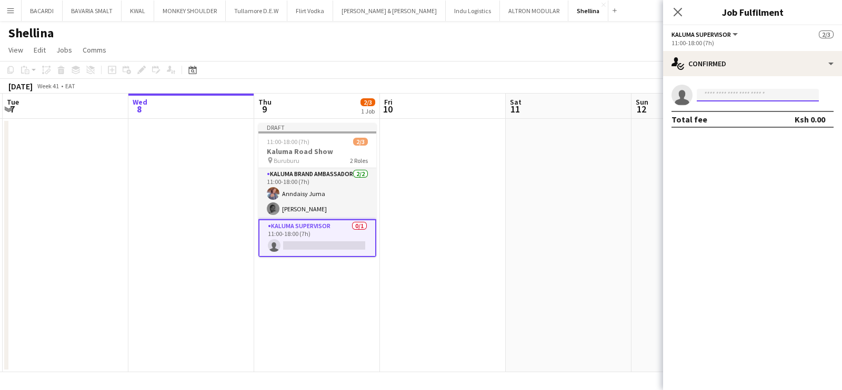
click at [784, 91] on input at bounding box center [758, 95] width 122 height 13
paste input "**********"
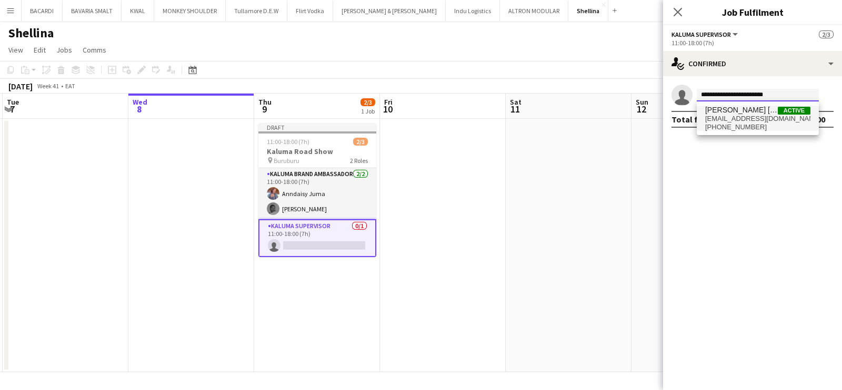
type input "**********"
click at [753, 117] on span "[EMAIL_ADDRESS][DOMAIN_NAME]" at bounding box center [757, 119] width 105 height 8
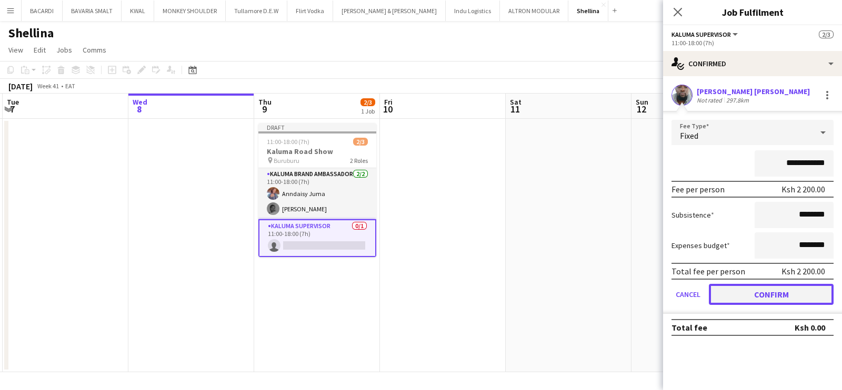
click at [752, 288] on button "Confirm" at bounding box center [771, 294] width 125 height 21
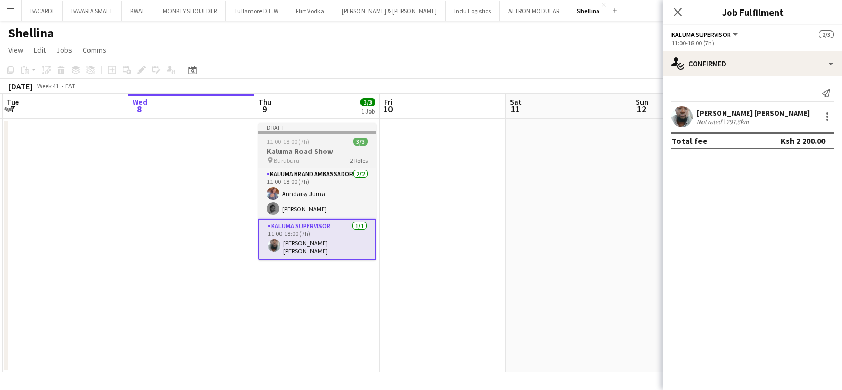
click at [317, 141] on div "11:00-18:00 (7h) 3/3" at bounding box center [317, 142] width 118 height 8
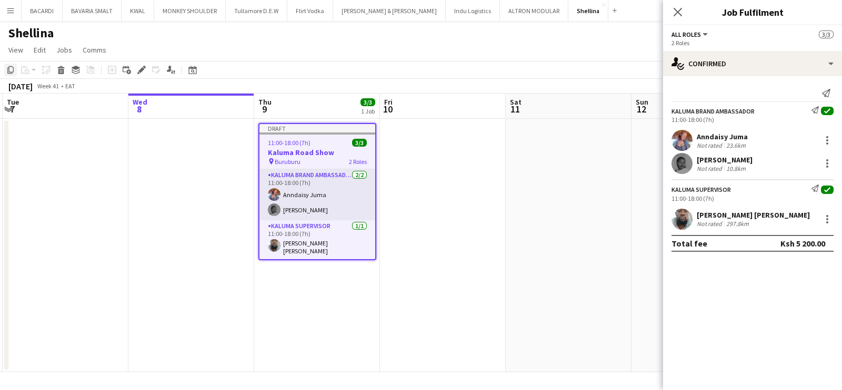
drag, startPoint x: 11, startPoint y: 67, endPoint x: 485, endPoint y: 109, distance: 476.0
click at [13, 68] on icon "Copy" at bounding box center [10, 70] width 8 height 8
click at [438, 129] on app-date-cell at bounding box center [443, 246] width 126 height 254
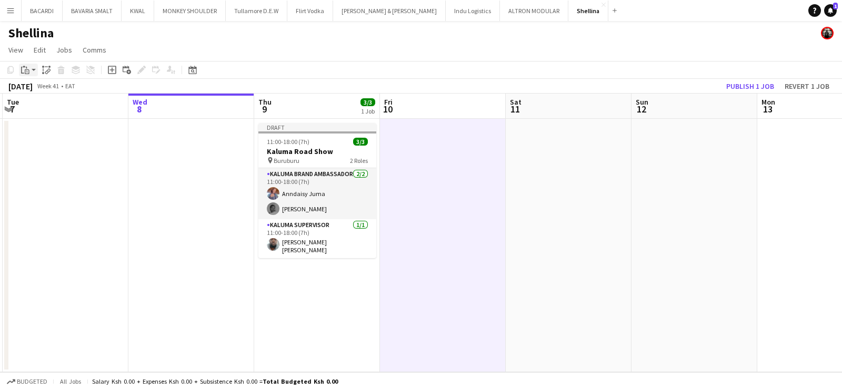
click at [34, 71] on app-action-btn "Paste" at bounding box center [28, 70] width 19 height 13
drag, startPoint x: 45, startPoint y: 109, endPoint x: 66, endPoint y: 115, distance: 21.2
click at [45, 108] on link "Paste with crew Ctrl+Shift+V" at bounding box center [77, 107] width 99 height 9
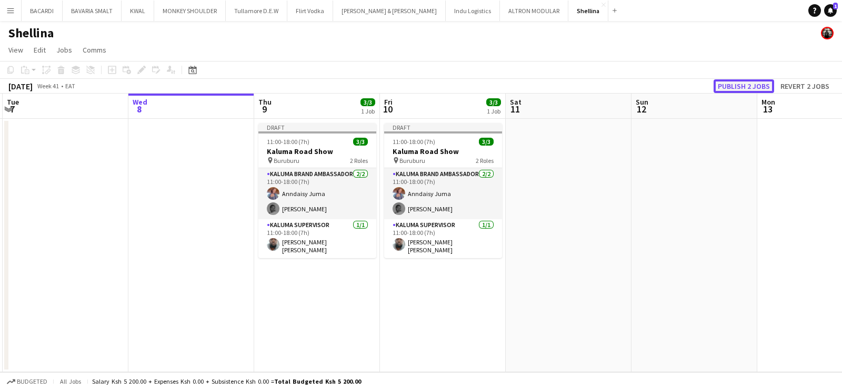
click at [736, 87] on button "Publish 2 jobs" at bounding box center [744, 86] width 61 height 14
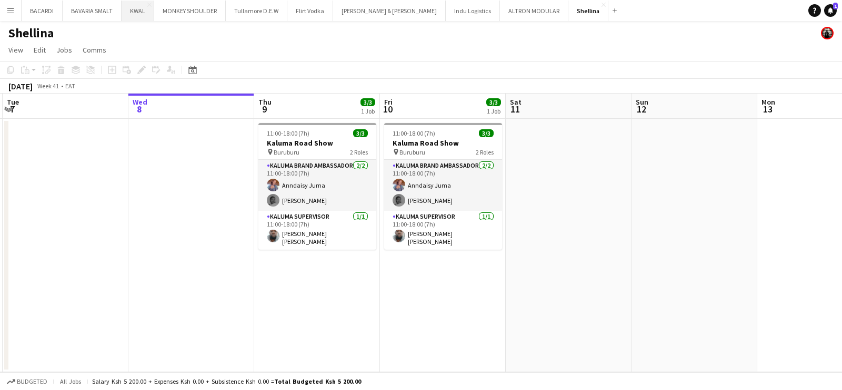
click at [137, 15] on button "KWAL Close" at bounding box center [138, 11] width 33 height 21
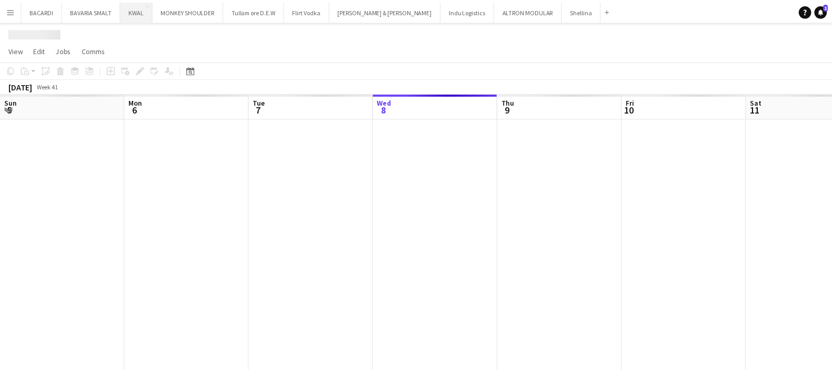
scroll to position [0, 252]
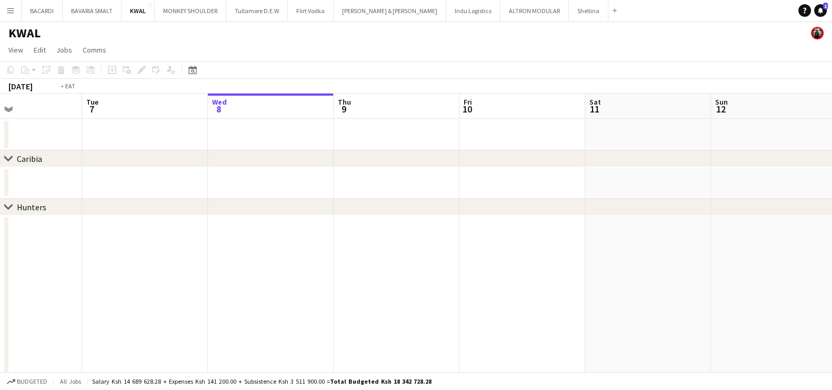
drag, startPoint x: 165, startPoint y: 224, endPoint x: 247, endPoint y: 235, distance: 82.2
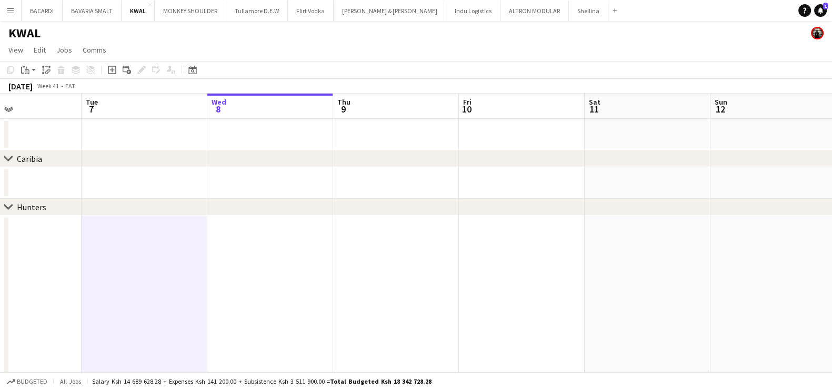
click at [39, 203] on div "Hunters" at bounding box center [31, 207] width 29 height 11
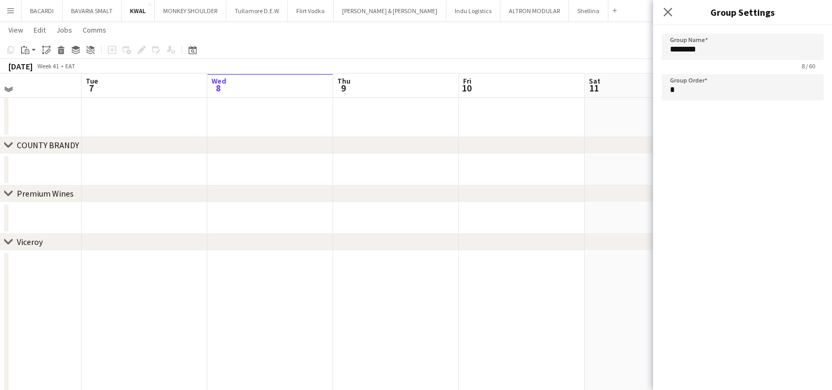
scroll to position [724, 0]
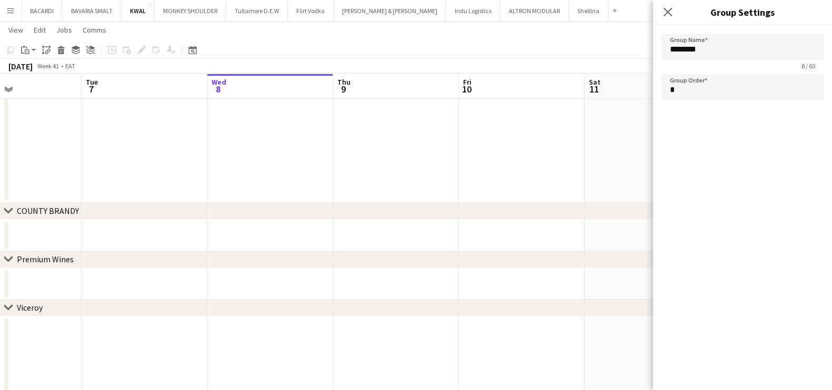
click at [79, 258] on div "chevron-right Premium Wines" at bounding box center [416, 260] width 832 height 17
type input "**********"
type input "*"
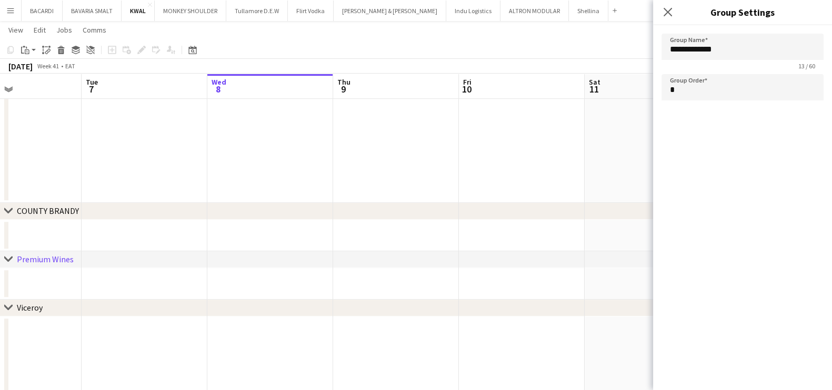
click at [32, 256] on div "Premium Wines" at bounding box center [45, 259] width 57 height 11
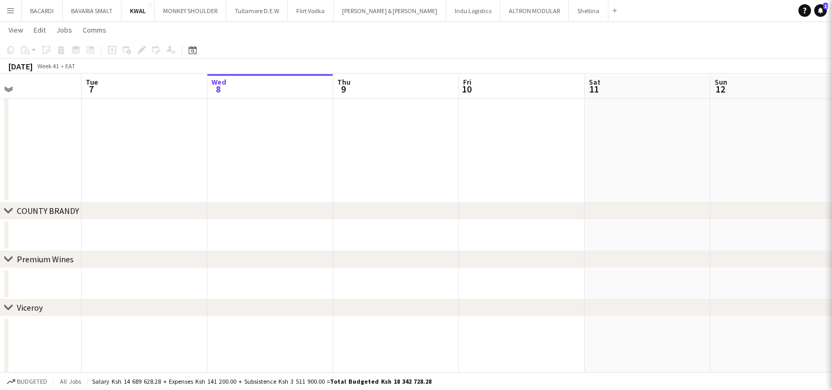
click at [14, 255] on div "chevron-right Premium Wines" at bounding box center [416, 260] width 832 height 17
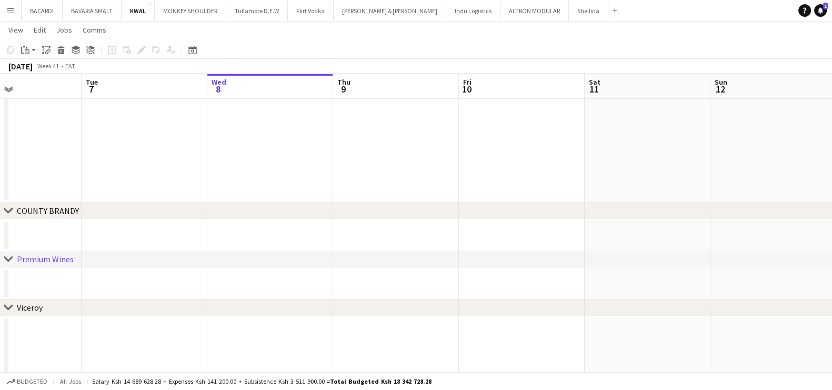
click at [5, 262] on icon "chevron-right" at bounding box center [8, 259] width 8 height 8
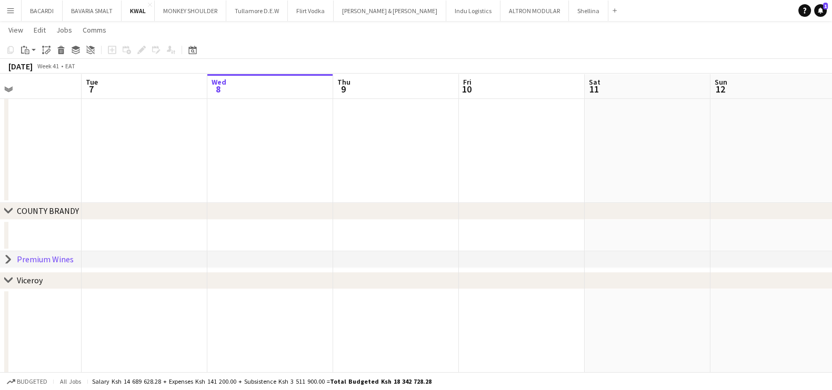
click at [3, 260] on div "chevron-right Premium Wines" at bounding box center [416, 260] width 832 height 17
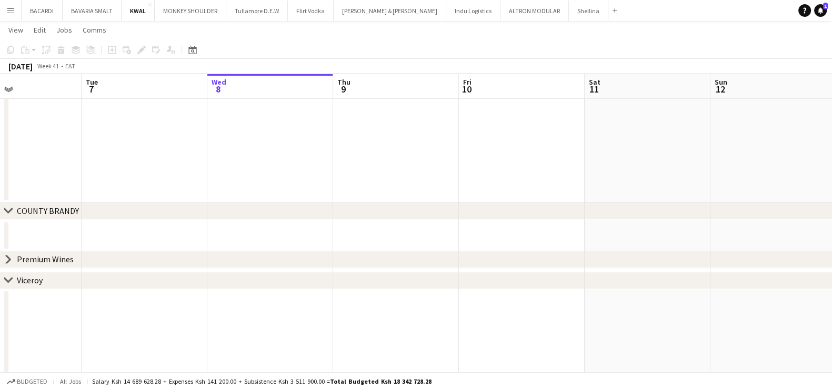
click at [4, 259] on icon "chevron-right" at bounding box center [8, 259] width 8 height 8
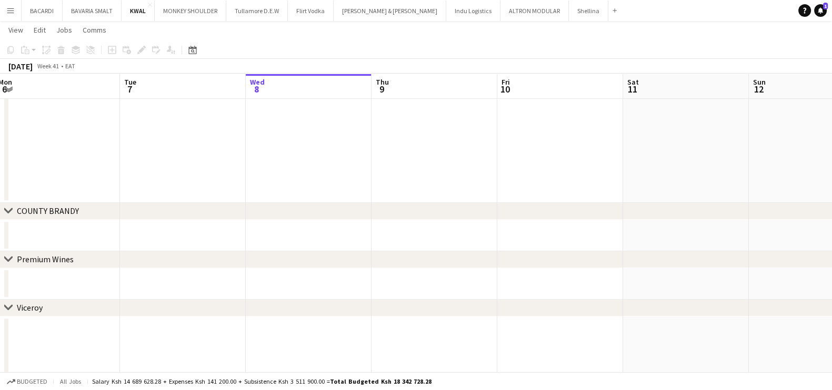
drag, startPoint x: 41, startPoint y: 286, endPoint x: 330, endPoint y: 304, distance: 290.0
click at [330, 304] on div "chevron-right [GEOGRAPHIC_DATA] chevron-right Hunters chevron-right COUNTY [GEO…" at bounding box center [416, 240] width 832 height 1847
drag, startPoint x: 147, startPoint y: 283, endPoint x: 389, endPoint y: 289, distance: 242.7
click at [389, 289] on app-calendar-viewport "Sat 4 30/30 10 Jobs Sun 5 Mon 6 Tue 7 Wed 8 Thu 9 Fri 10 Sat 11 Sun 12 Mon 13 T…" at bounding box center [416, 240] width 832 height 1847
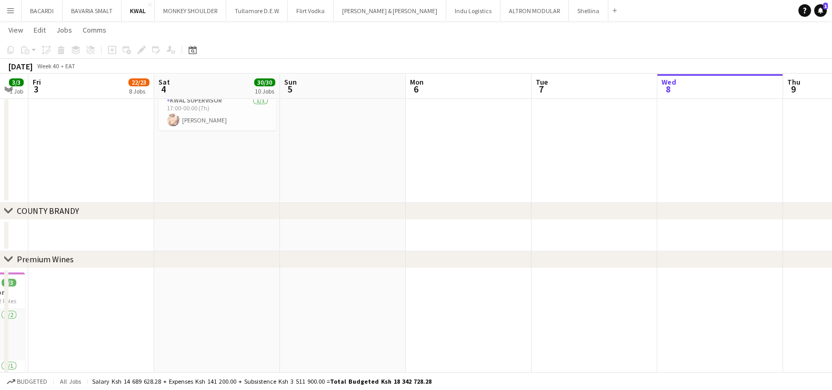
drag, startPoint x: 234, startPoint y: 294, endPoint x: 403, endPoint y: 300, distance: 169.0
click at [403, 300] on app-calendar-viewport "Wed 1 Thu 2 3/3 1 Job Fri 3 22/23 8 Jobs Sat 4 30/30 10 Jobs Sun 5 Mon 6 Tue 7 …" at bounding box center [416, 304] width 832 height 1975
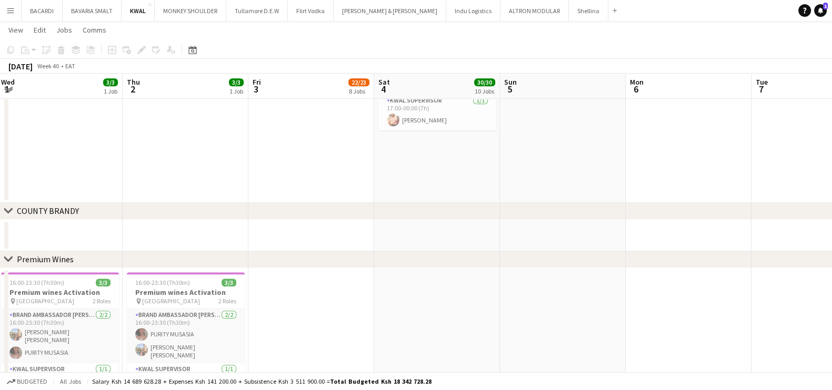
scroll to position [0, 247]
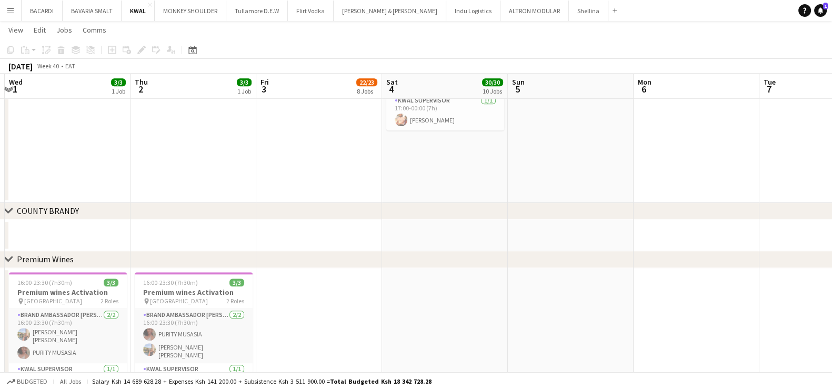
drag, startPoint x: 309, startPoint y: 287, endPoint x: 537, endPoint y: 289, distance: 227.4
click at [537, 289] on app-calendar-viewport "Mon 29 Tue 30 Wed 1 3/3 1 Job Thu 2 3/3 1 Job Fri 3 22/23 8 Jobs Sat 4 30/30 10…" at bounding box center [416, 304] width 832 height 1975
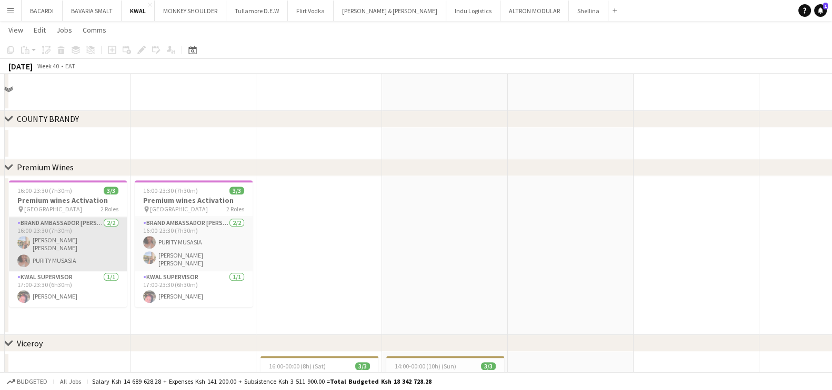
scroll to position [855, 0]
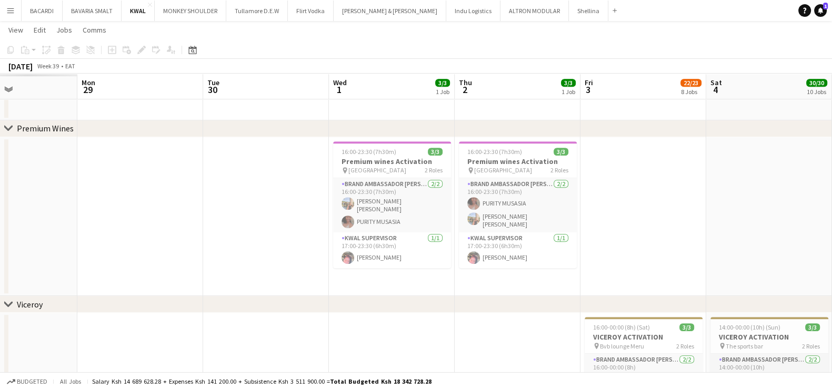
drag, startPoint x: 102, startPoint y: 276, endPoint x: 375, endPoint y: 295, distance: 273.8
click at [375, 295] on app-calendar-viewport "Fri 26 Sat 27 Sun 28 Mon 29 Tue 30 Wed 1 3/3 1 Job Thu 2 3/3 1 Job Fri 3 22/23 …" at bounding box center [416, 173] width 832 height 1975
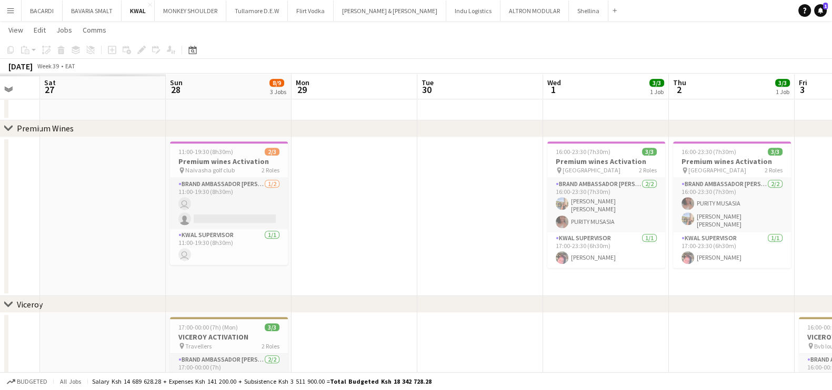
drag, startPoint x: 118, startPoint y: 278, endPoint x: 135, endPoint y: 269, distance: 18.6
click at [384, 277] on app-calendar-viewport "Thu 25 Fri 26 Sat 27 Sun 28 8/9 3 Jobs Mon 29 Tue 30 Wed 1 3/3 1 Job Thu 2 3/3 …" at bounding box center [416, 173] width 832 height 1975
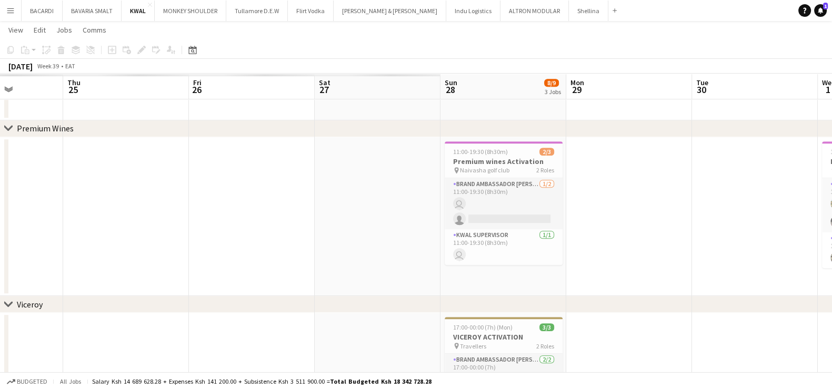
drag, startPoint x: 135, startPoint y: 269, endPoint x: 166, endPoint y: 283, distance: 34.4
click at [409, 270] on app-calendar-viewport "Mon 22 Tue 23 Wed 24 Thu 25 Fri 26 Sat 27 Sun 28 8/9 3 Jobs Mon 29 Tue 30 Wed 1…" at bounding box center [416, 173] width 832 height 1975
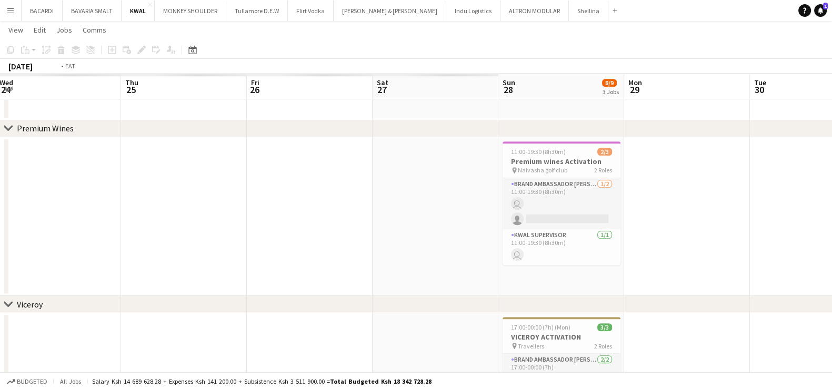
drag, startPoint x: 168, startPoint y: 283, endPoint x: 383, endPoint y: 294, distance: 215.0
click at [537, 285] on app-calendar-viewport "Mon 22 Tue 23 Wed 24 Thu 25 Fri 26 Sat 27 Sun 28 8/9 3 Jobs Mon 29 Tue 30 Wed 1…" at bounding box center [416, 173] width 832 height 1975
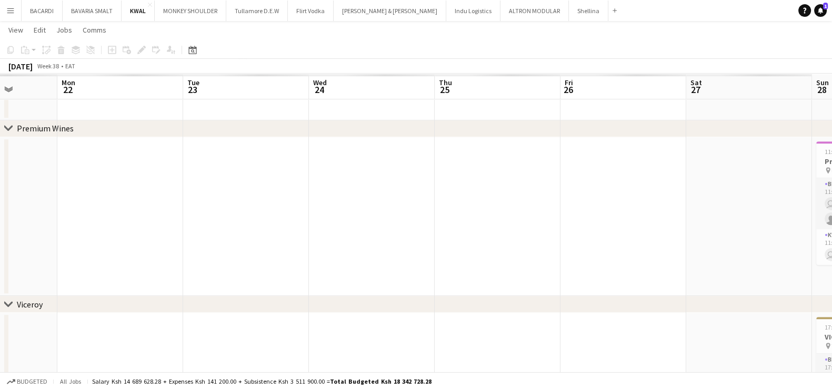
drag, startPoint x: 229, startPoint y: 296, endPoint x: 532, endPoint y: 282, distance: 303.0
click at [532, 283] on div "chevron-right [GEOGRAPHIC_DATA] chevron-right Hunters chevron-right COUNTY [GEO…" at bounding box center [416, 173] width 832 height 1975
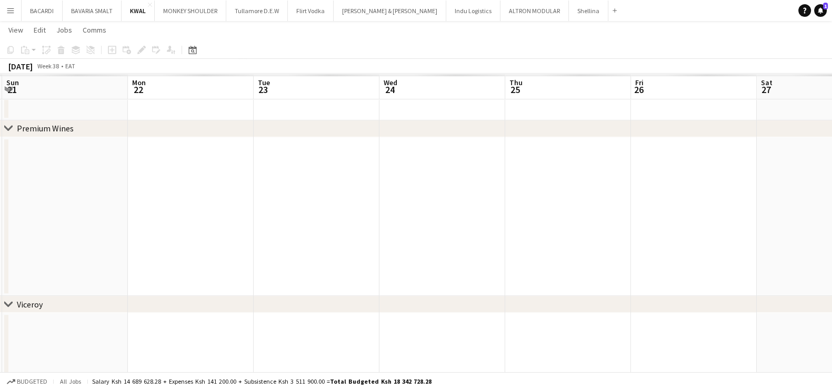
drag, startPoint x: 74, startPoint y: 277, endPoint x: 267, endPoint y: 250, distance: 195.1
click at [267, 250] on app-calendar-viewport "Fri 19 Sat 20 Sun 21 Mon 22 Tue 23 Wed 24 Thu 25 Fri 26 Sat 27 Sun 28 8/9 3 Job…" at bounding box center [416, 173] width 832 height 1975
drag, startPoint x: 260, startPoint y: 226, endPoint x: 284, endPoint y: 225, distance: 24.2
click at [284, 225] on app-calendar-viewport "Tue 16 Wed 17 Thu 18 Fri 19 Sat 20 Sun 21 Mon 22 Tue 23 Wed 24 Thu 25 Fri 26 Sa…" at bounding box center [416, 173] width 832 height 1975
drag, startPoint x: 82, startPoint y: 249, endPoint x: 0, endPoint y: 232, distance: 83.3
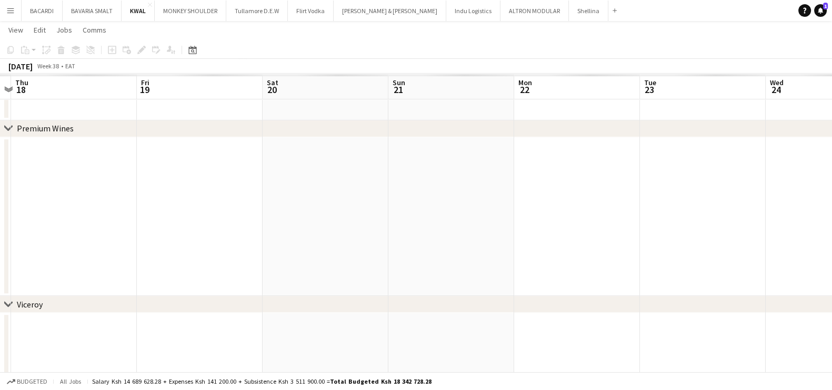
click at [155, 242] on app-calendar-viewport "Tue 16 Wed 17 Thu 18 Fri 19 Sat 20 Sun 21 Mon 22 Tue 23 Wed 24 Thu 25 Fri 26 Sa…" at bounding box center [416, 173] width 832 height 1975
drag, startPoint x: 0, startPoint y: 234, endPoint x: 174, endPoint y: 220, distance: 174.3
click at [326, 221] on app-calendar-viewport "Mon 15 Tue 16 Wed 17 Thu 18 Fri 19 Sat 20 Sun 21 Mon 22 Tue 23 Wed 24 Thu 25 Fr…" at bounding box center [416, 173] width 832 height 1975
click at [316, 206] on app-calendar-viewport "Sat 13 Sun 14 Mon 15 Tue 16 Wed 17 Thu 18 Fri 19 Sat 20 Sun 21 Mon 22 Tue 23 We…" at bounding box center [416, 173] width 832 height 1975
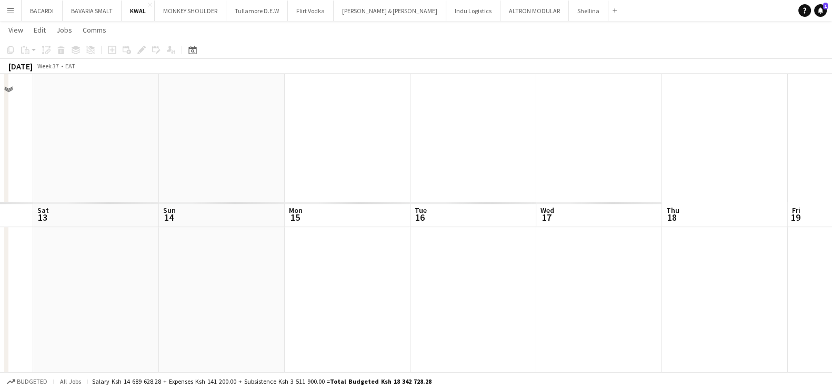
scroll to position [983, 0]
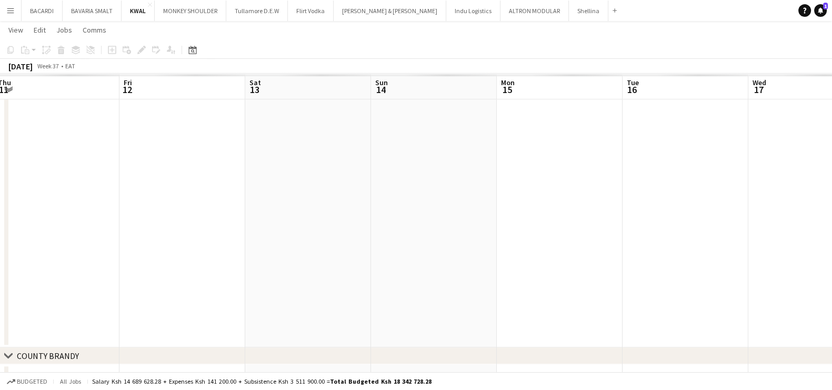
drag, startPoint x: 301, startPoint y: 241, endPoint x: 613, endPoint y: 223, distance: 313.1
drag, startPoint x: 204, startPoint y: 234, endPoint x: 547, endPoint y: 226, distance: 343.2
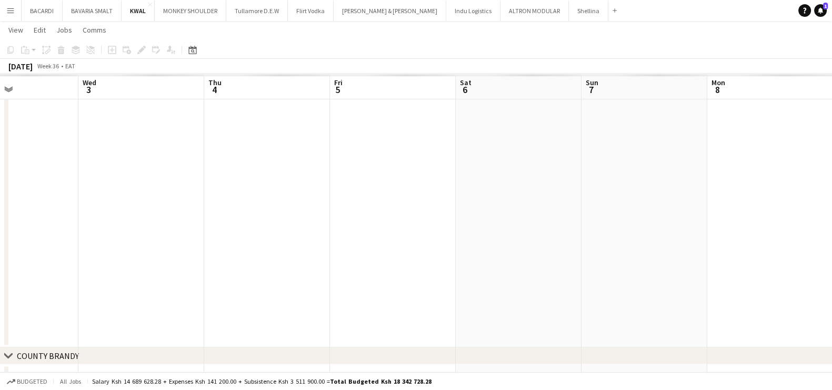
drag, startPoint x: 162, startPoint y: 231, endPoint x: 598, endPoint y: 206, distance: 437.0
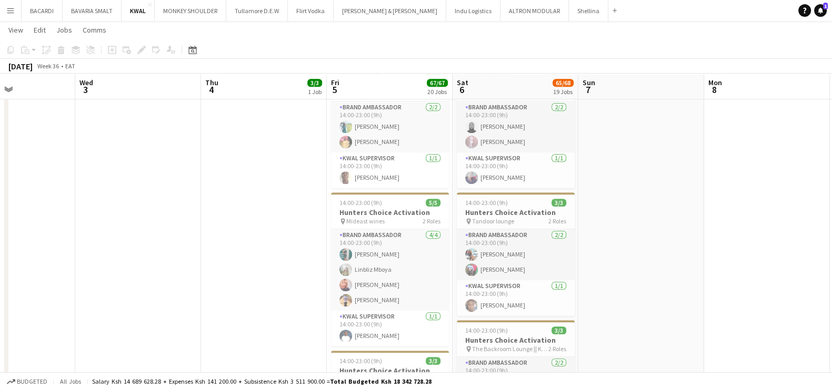
scroll to position [0, 303]
drag, startPoint x: 598, startPoint y: 242, endPoint x: 18, endPoint y: 246, distance: 580.0
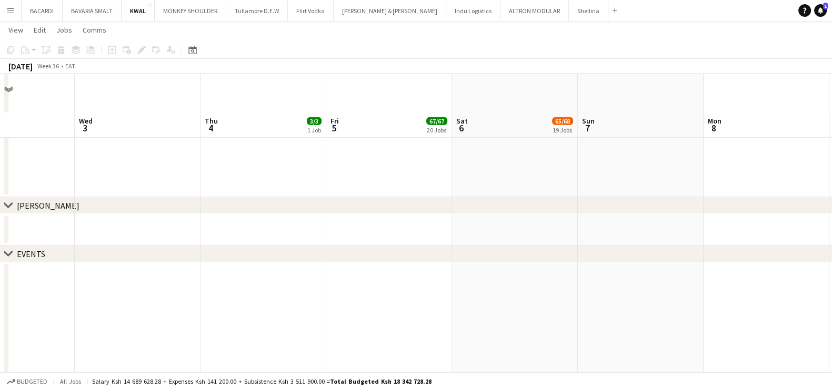
scroll to position [4191, 0]
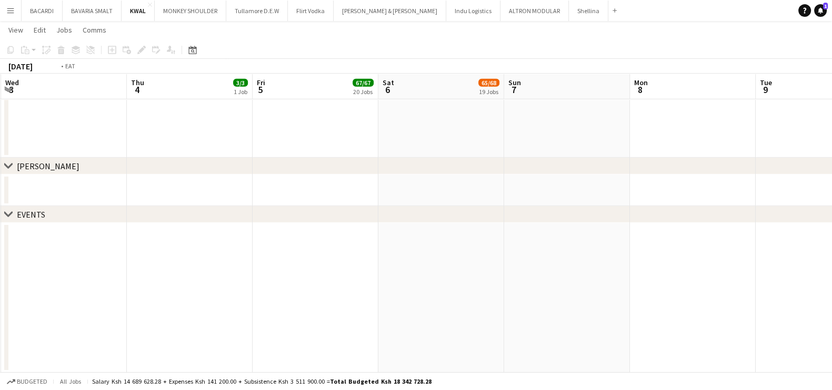
drag, startPoint x: 252, startPoint y: 317, endPoint x: 229, endPoint y: 338, distance: 30.6
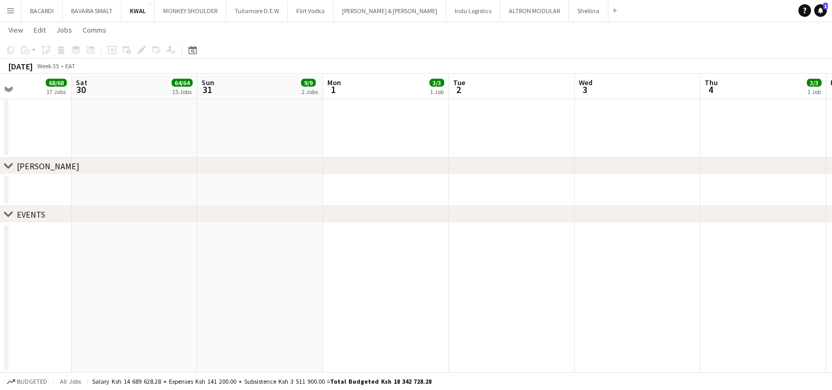
drag, startPoint x: 359, startPoint y: 345, endPoint x: 228, endPoint y: 319, distance: 133.6
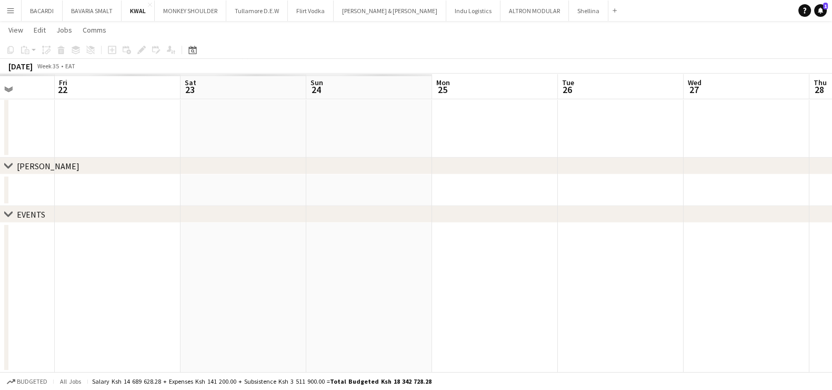
drag, startPoint x: 137, startPoint y: 281, endPoint x: 438, endPoint y: 285, distance: 300.5
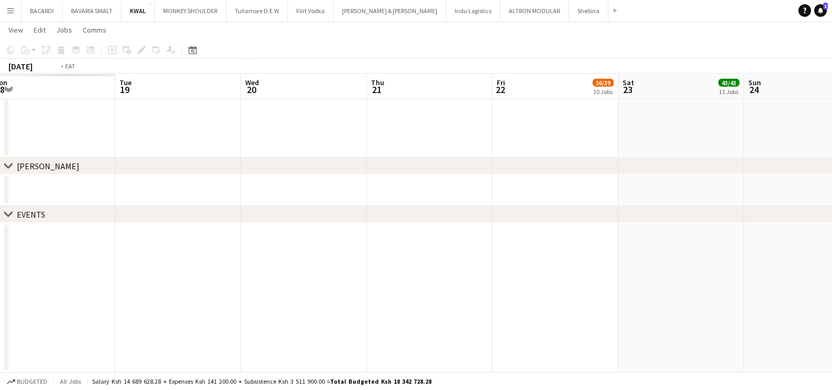
drag, startPoint x: 438, startPoint y: 285, endPoint x: 358, endPoint y: 288, distance: 80.1
drag, startPoint x: 358, startPoint y: 288, endPoint x: 683, endPoint y: 279, distance: 324.8
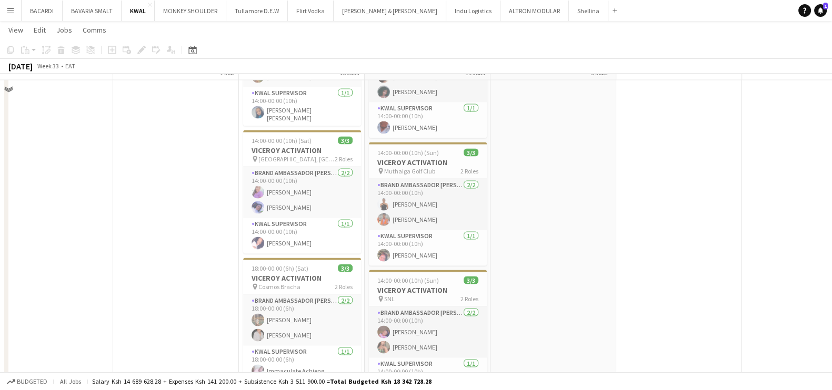
scroll to position [2547, 0]
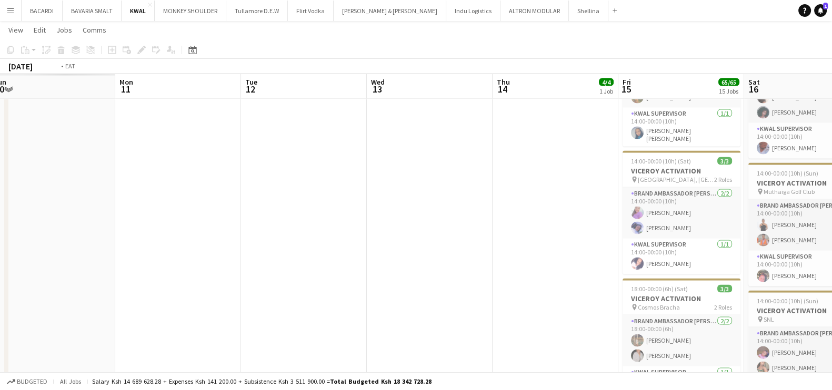
drag, startPoint x: 112, startPoint y: 223, endPoint x: 743, endPoint y: 277, distance: 633.3
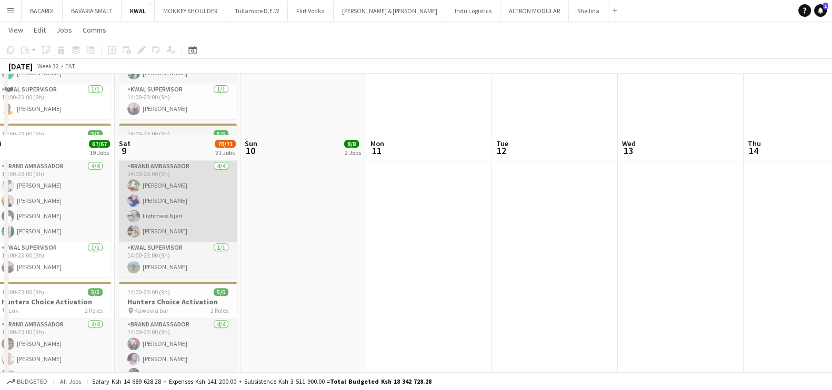
scroll to position [507, 0]
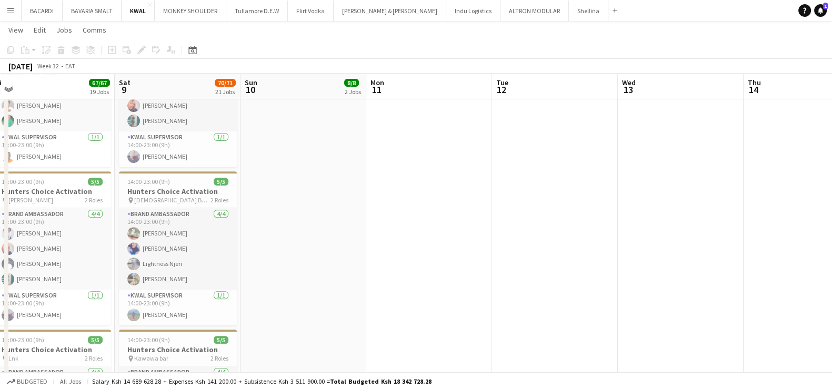
drag, startPoint x: 235, startPoint y: 243, endPoint x: 576, endPoint y: 277, distance: 342.7
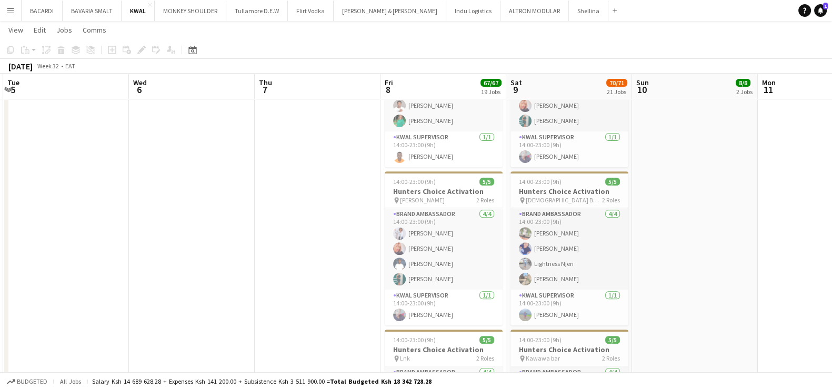
drag, startPoint x: 247, startPoint y: 227, endPoint x: 252, endPoint y: 229, distance: 5.5
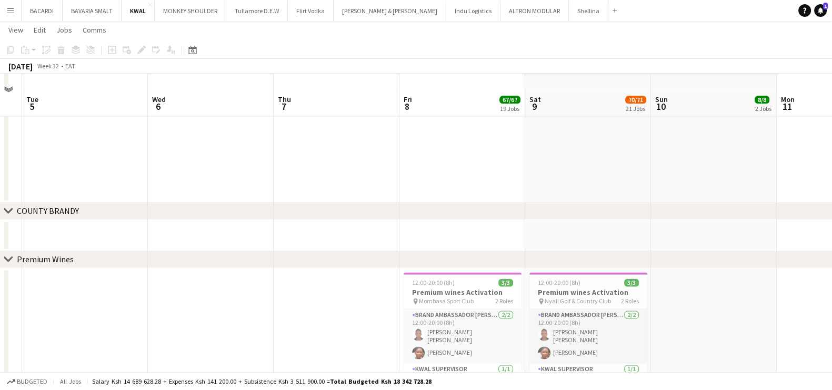
scroll to position [1841, 0]
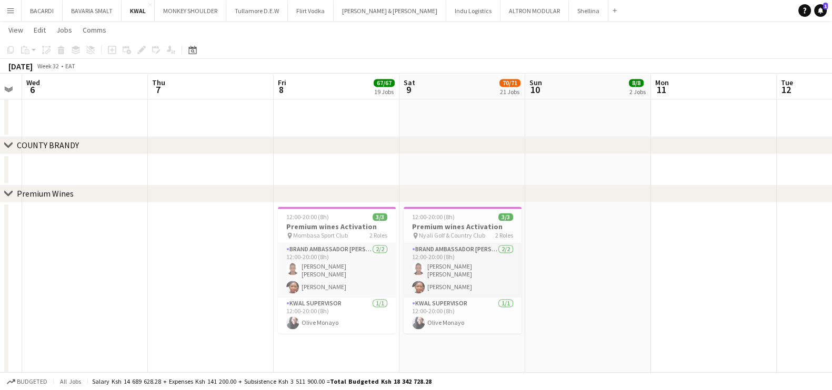
drag, startPoint x: 249, startPoint y: 233, endPoint x: 427, endPoint y: 249, distance: 178.6
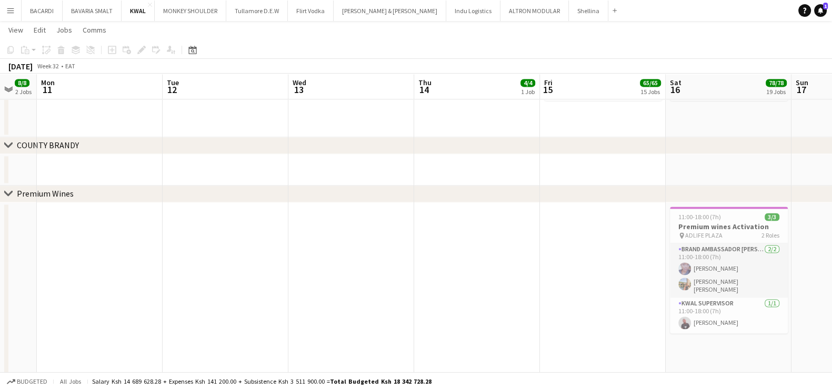
drag, startPoint x: 782, startPoint y: 274, endPoint x: 167, endPoint y: 246, distance: 614.8
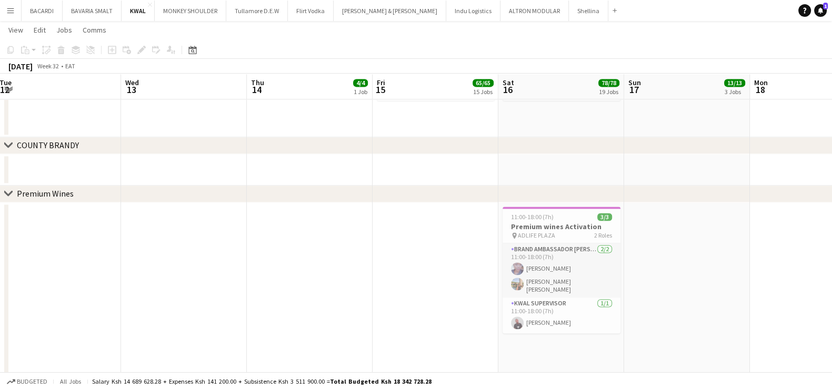
scroll to position [0, 438]
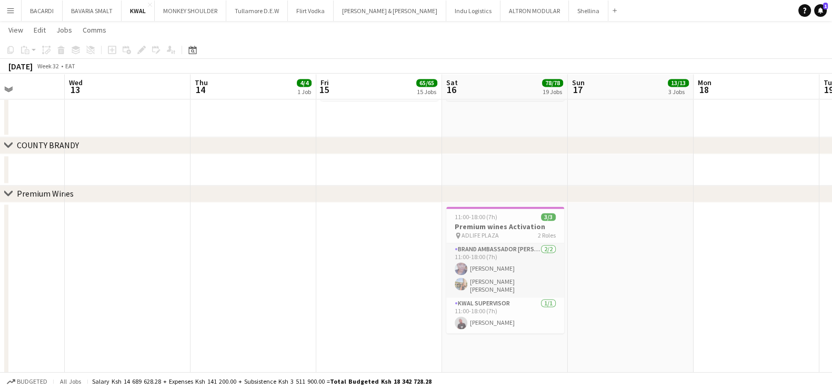
drag, startPoint x: 574, startPoint y: 261, endPoint x: 350, endPoint y: 271, distance: 223.9
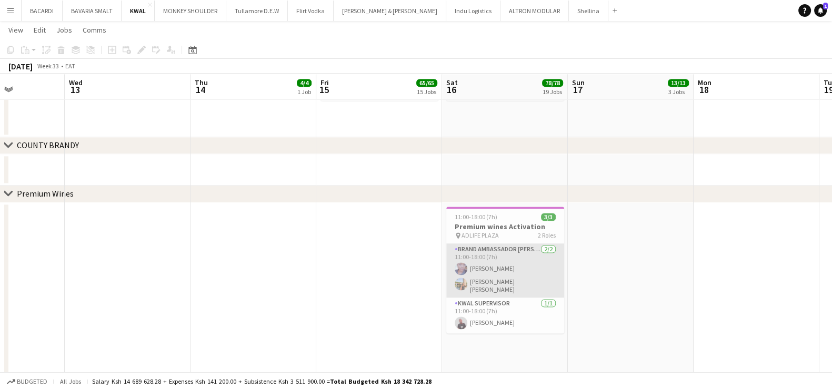
click at [502, 264] on app-card-role "Brand Ambassador kwal [DATE] 11:00-18:00 (7h) [PERSON_NAME] [PERSON_NAME] [PERS…" at bounding box center [505, 271] width 118 height 54
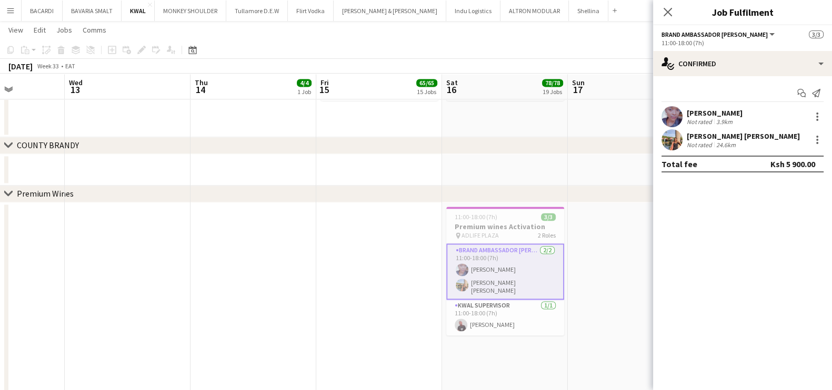
click at [745, 111] on div "[PERSON_NAME] Not rated 3.9km" at bounding box center [742, 116] width 179 height 21
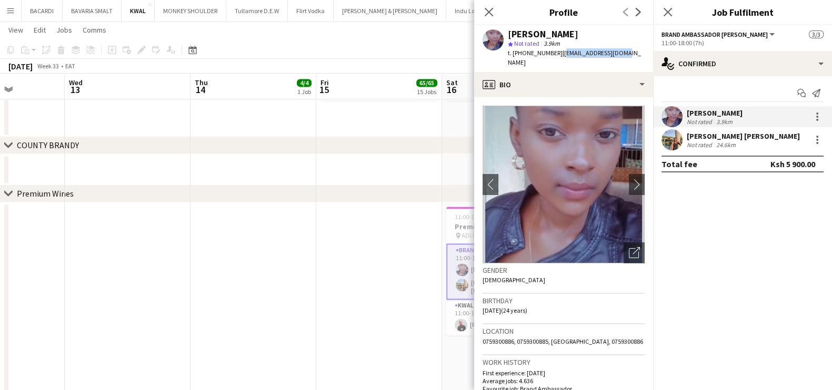
drag, startPoint x: 558, startPoint y: 54, endPoint x: 619, endPoint y: 55, distance: 61.1
click at [619, 55] on div "[PERSON_NAME] star Not rated 3.9km t. [PHONE_NUMBER] | [EMAIL_ADDRESS][DOMAIN_N…" at bounding box center [563, 48] width 179 height 47
copy span "[EMAIL_ADDRESS][DOMAIN_NAME]"
